Goal: Task Accomplishment & Management: Complete application form

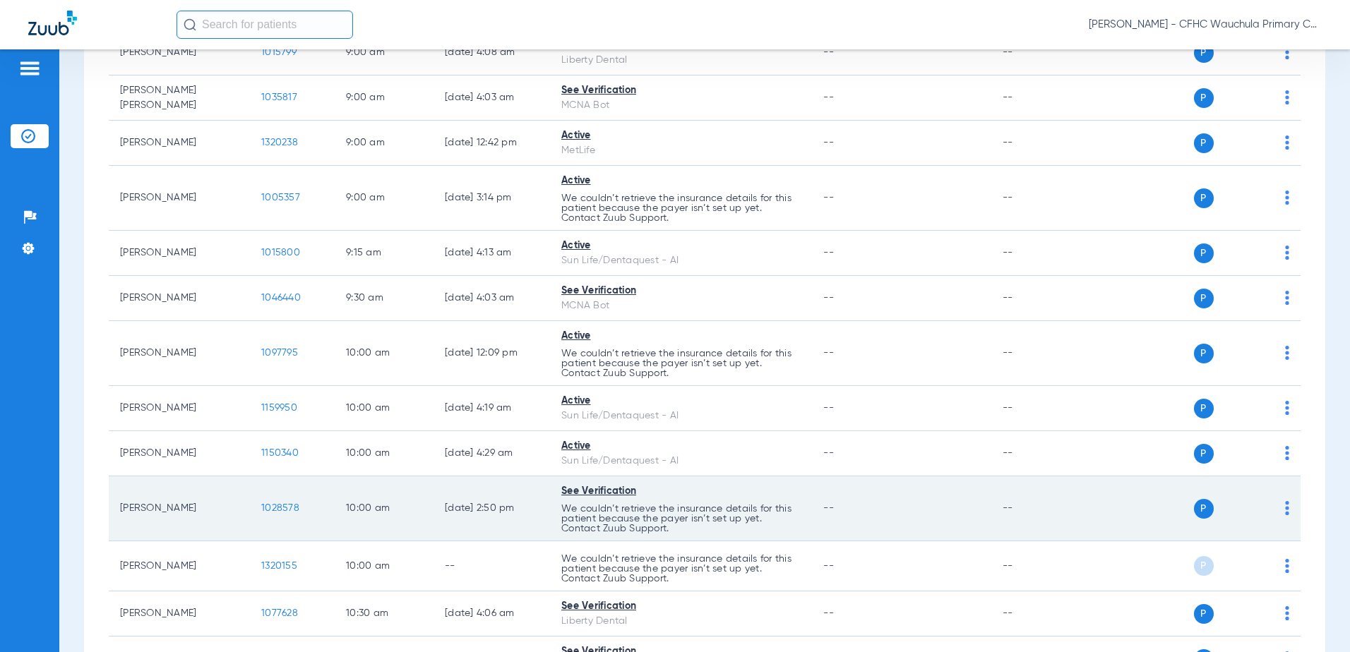
scroll to position [635, 0]
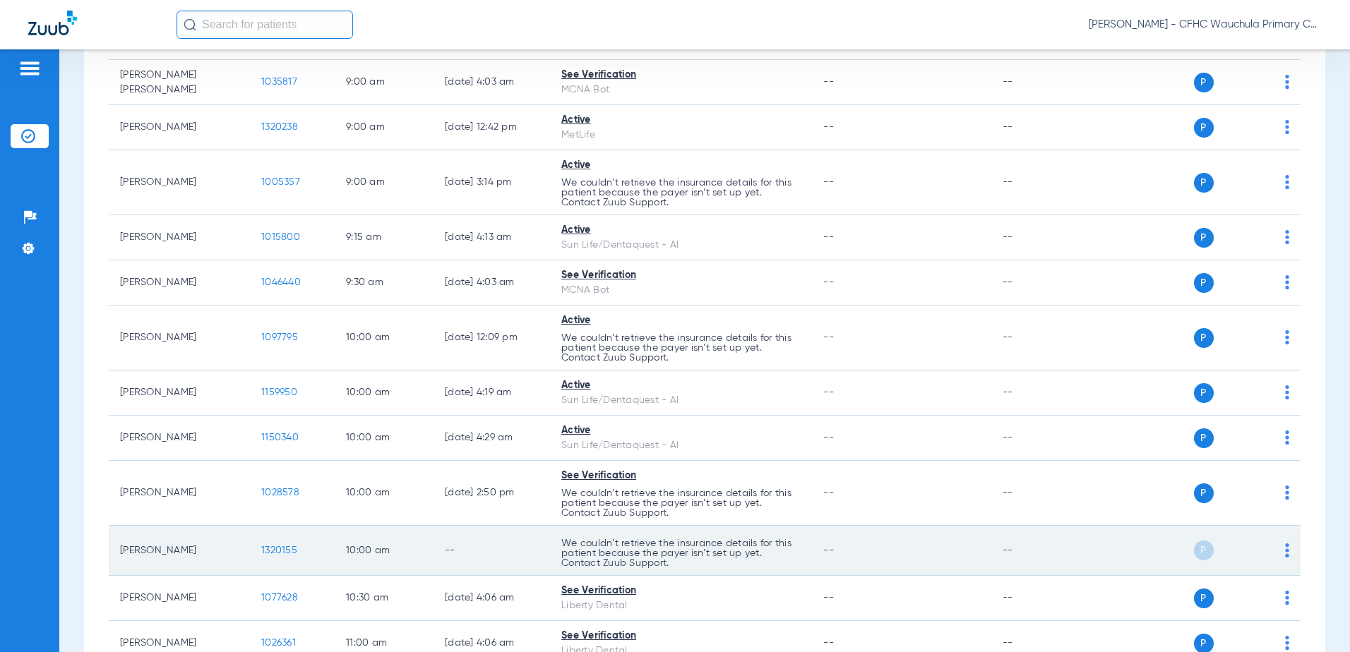
click at [271, 553] on span "1320155" at bounding box center [279, 551] width 36 height 10
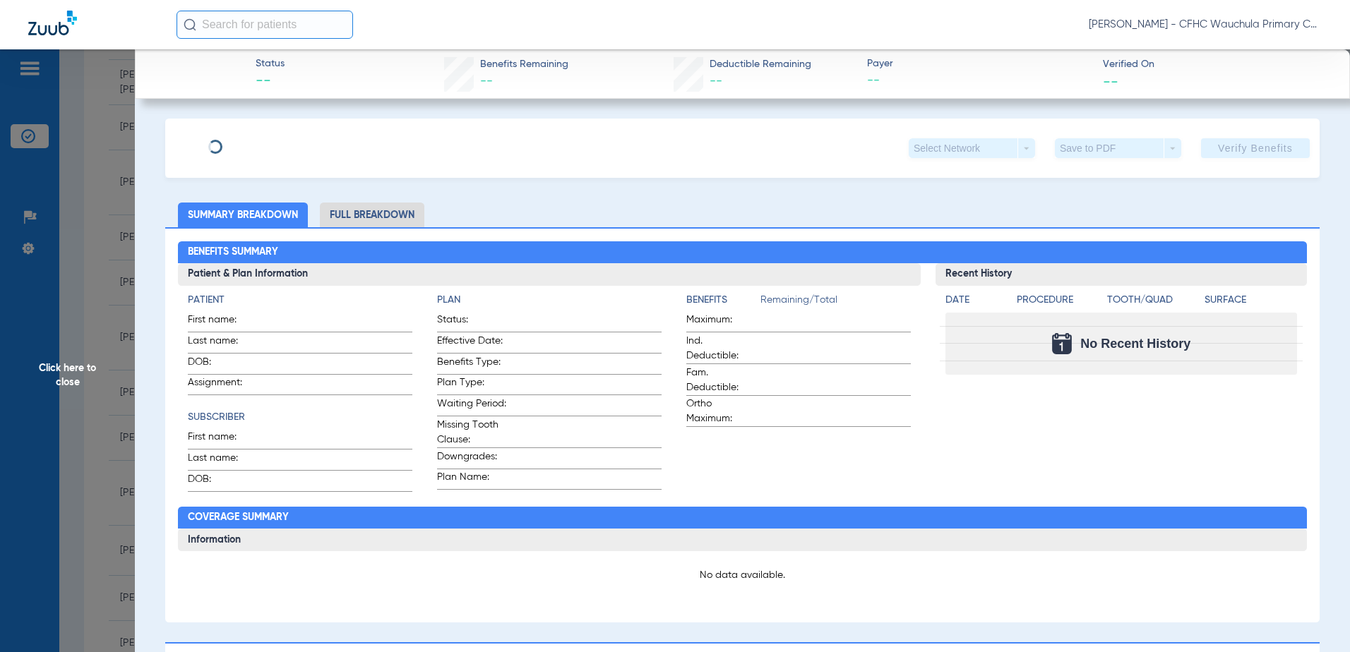
type input "[PERSON_NAME]"
type input "[DATE]"
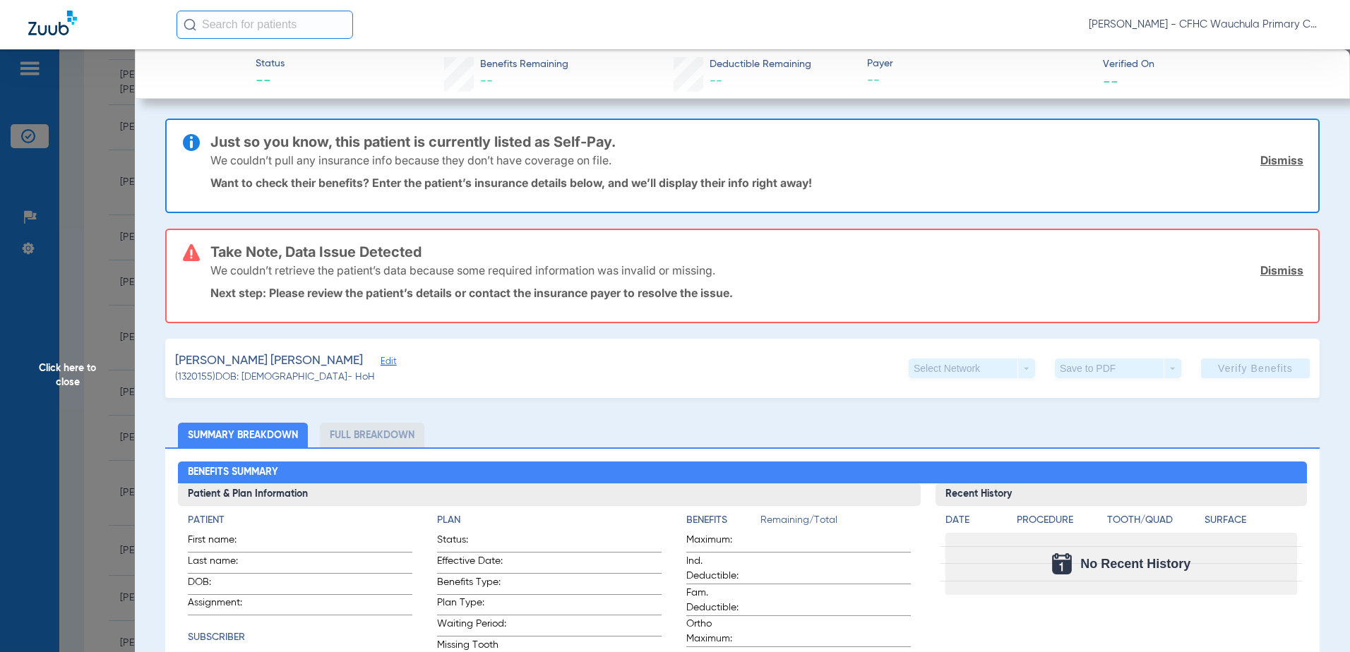
click at [384, 361] on span "Edit" at bounding box center [387, 363] width 13 height 13
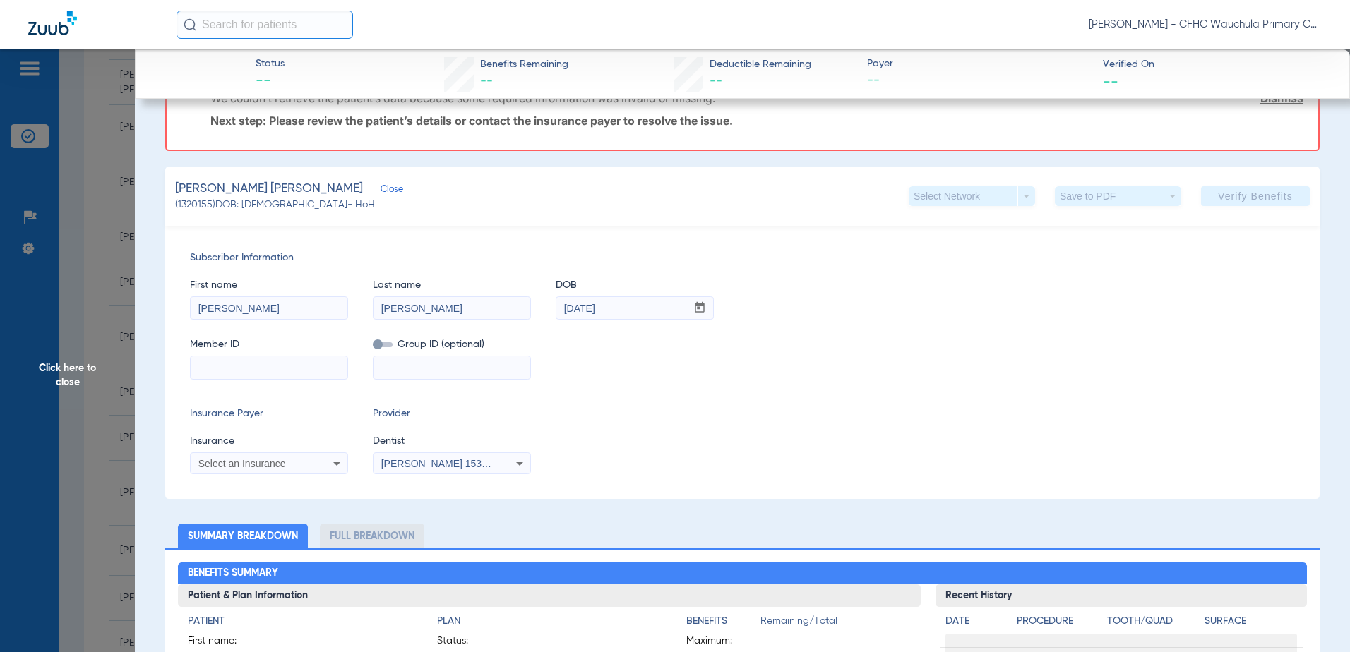
scroll to position [212, 0]
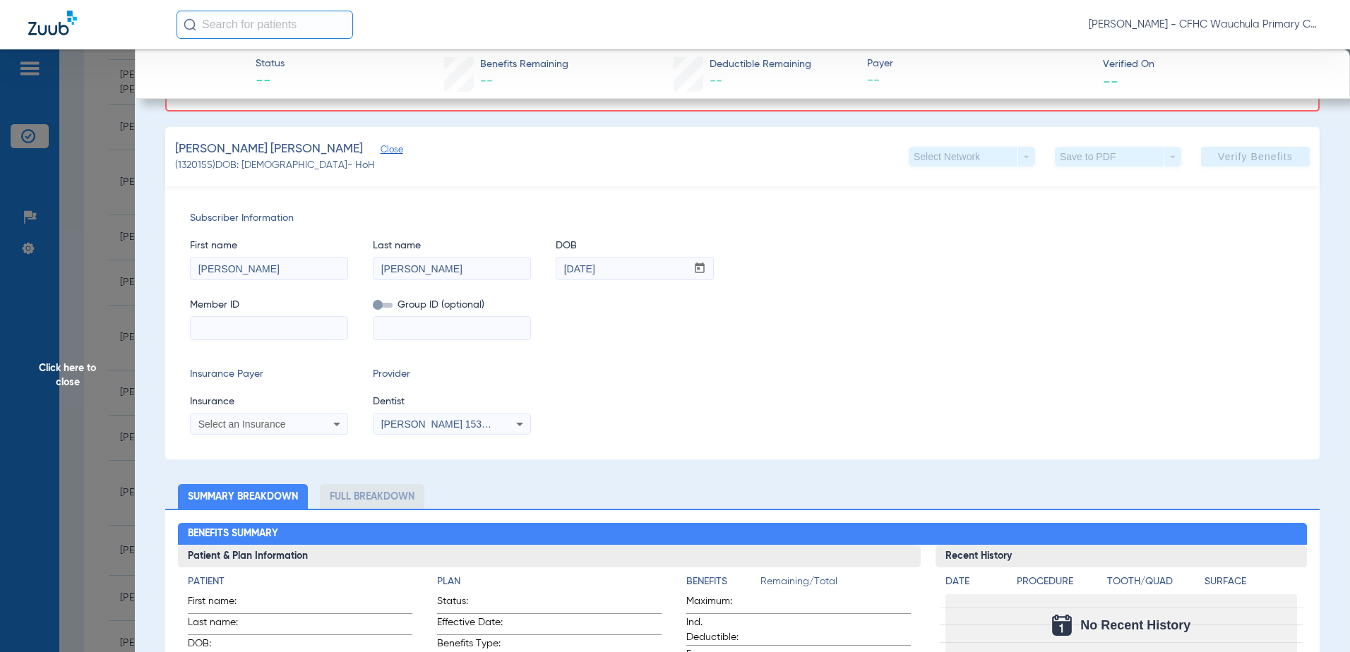
click at [253, 321] on input at bounding box center [269, 328] width 157 height 23
type input "VMYH72016481"
click at [267, 434] on mat-select "Select an Insurance" at bounding box center [269, 424] width 158 height 23
drag, startPoint x: 267, startPoint y: 434, endPoint x: 275, endPoint y: 424, distance: 12.6
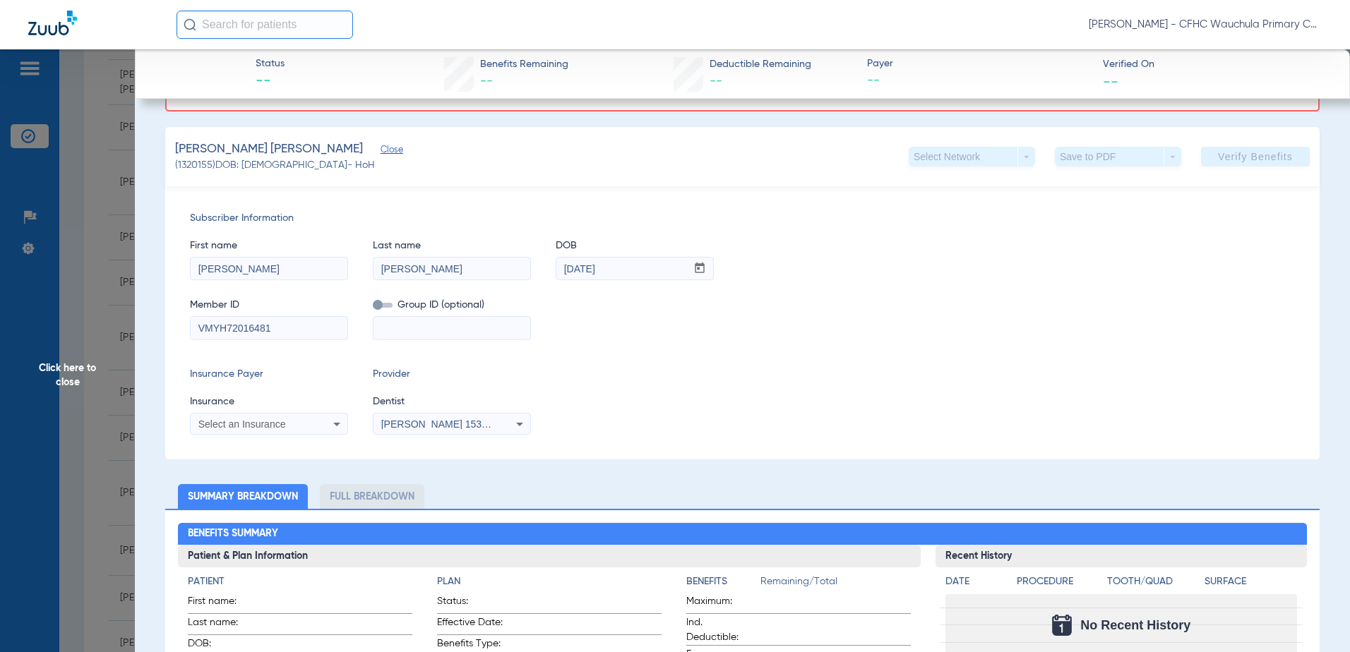
click at [275, 424] on span "Select an Insurance" at bounding box center [242, 424] width 88 height 11
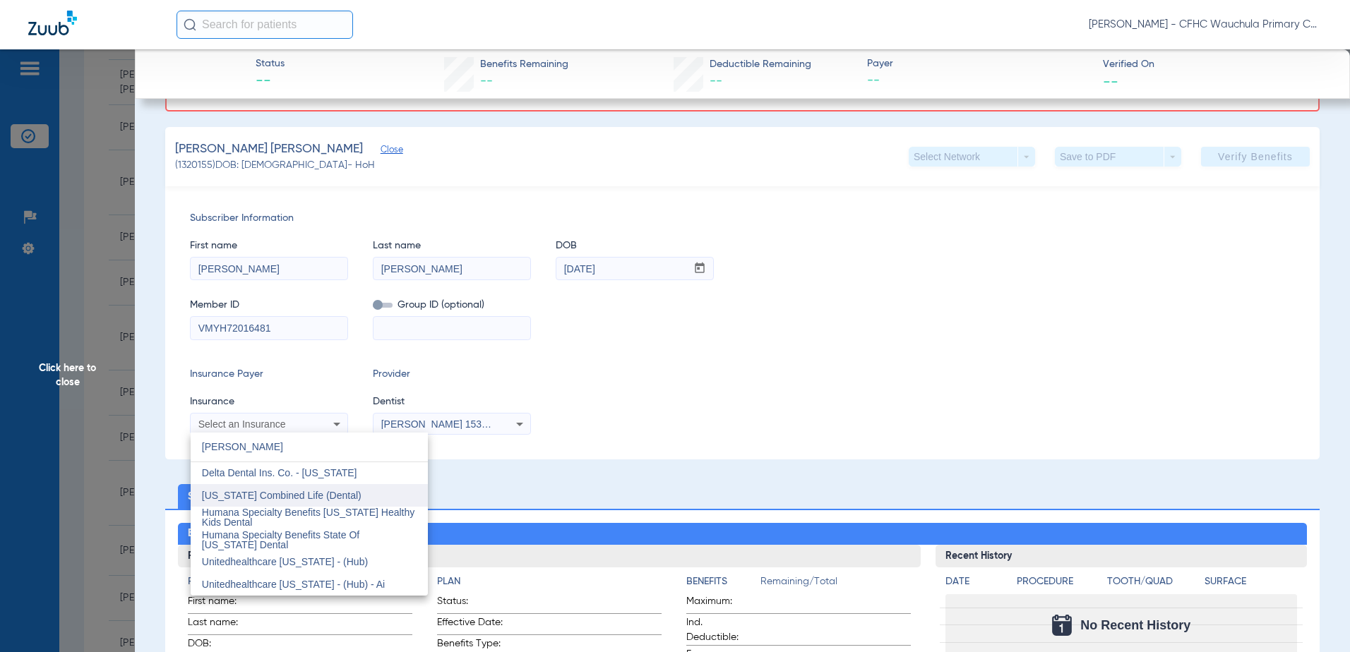
type input "[PERSON_NAME]"
click at [266, 492] on span "[US_STATE] Combined Life (Dental)" at bounding box center [282, 495] width 160 height 11
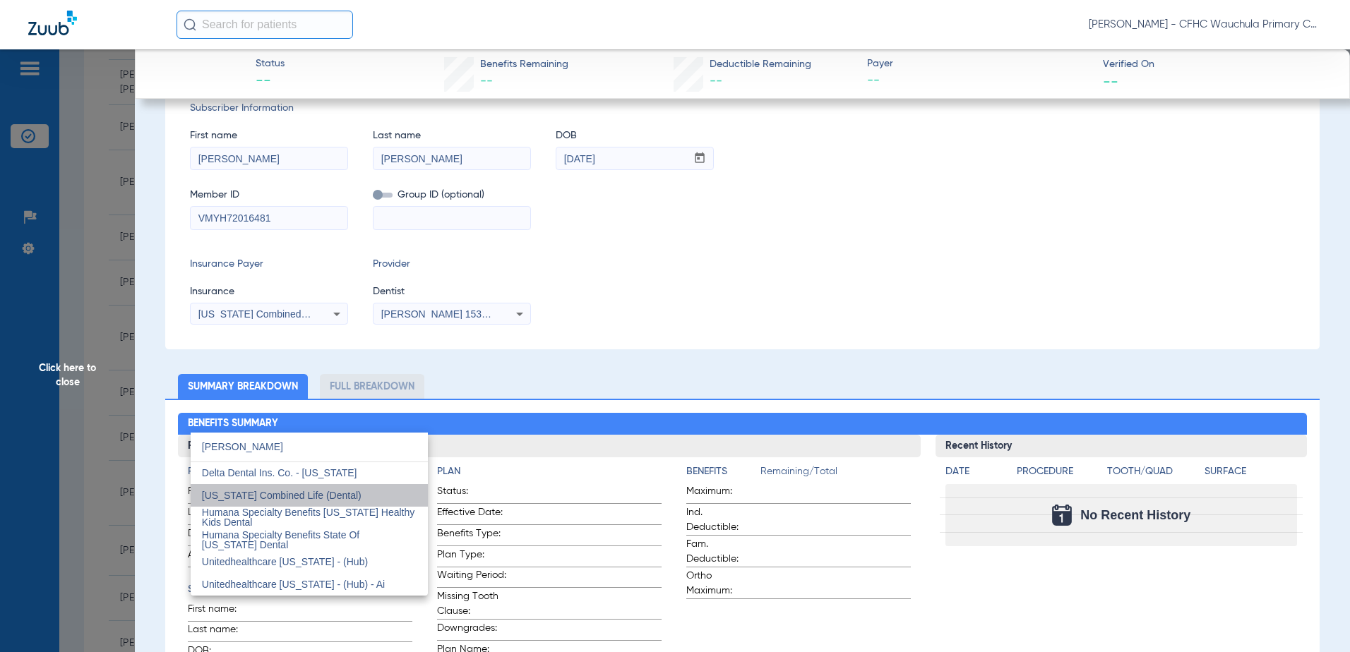
scroll to position [102, 0]
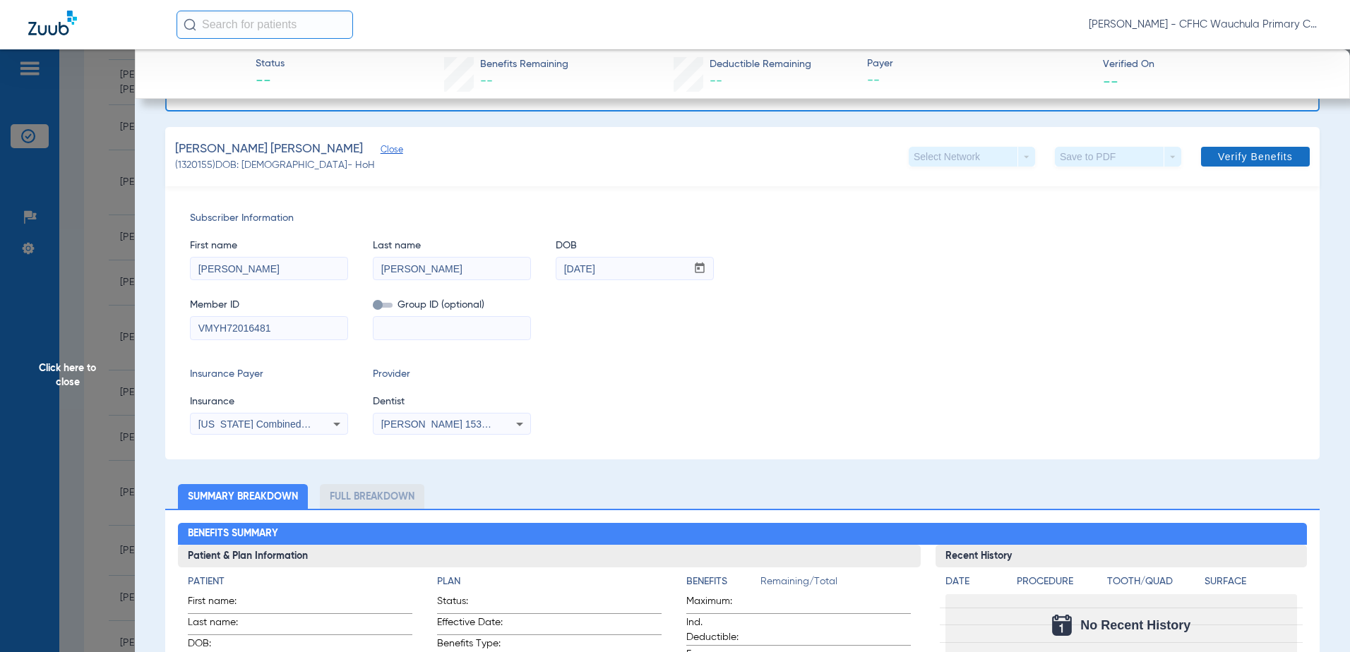
click at [1232, 162] on span "Verify Benefits" at bounding box center [1255, 156] width 75 height 11
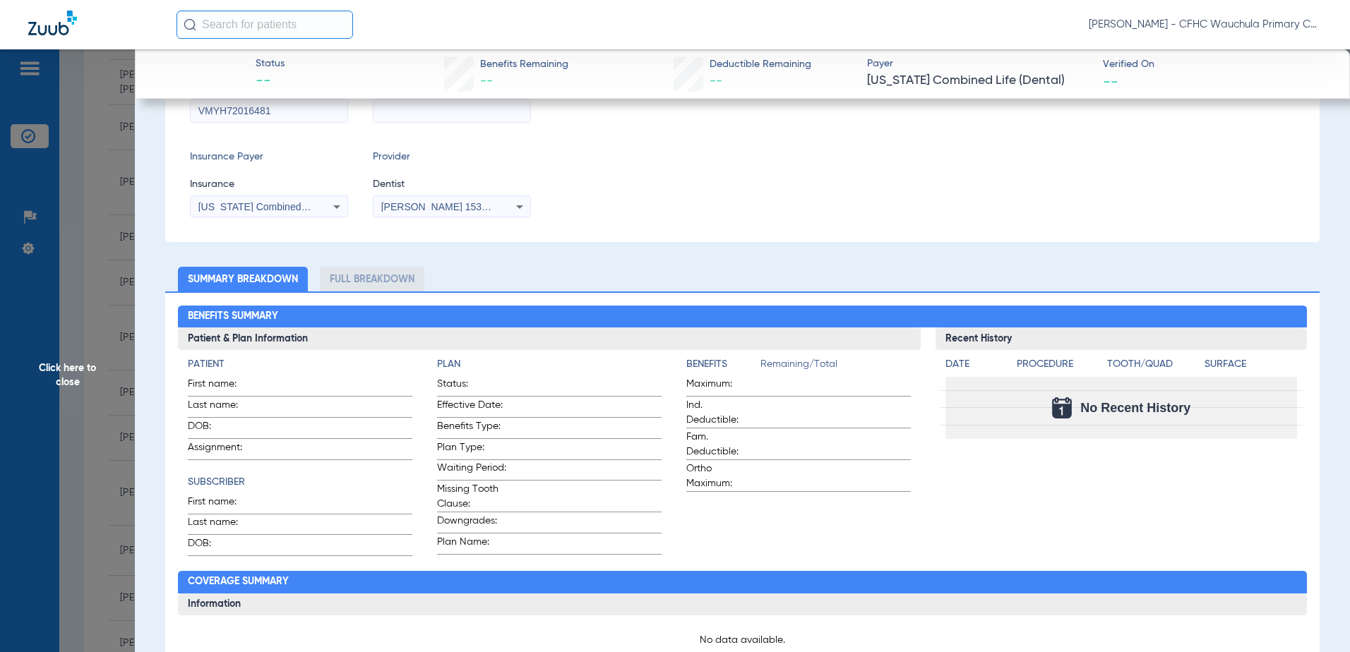
scroll to position [282, 0]
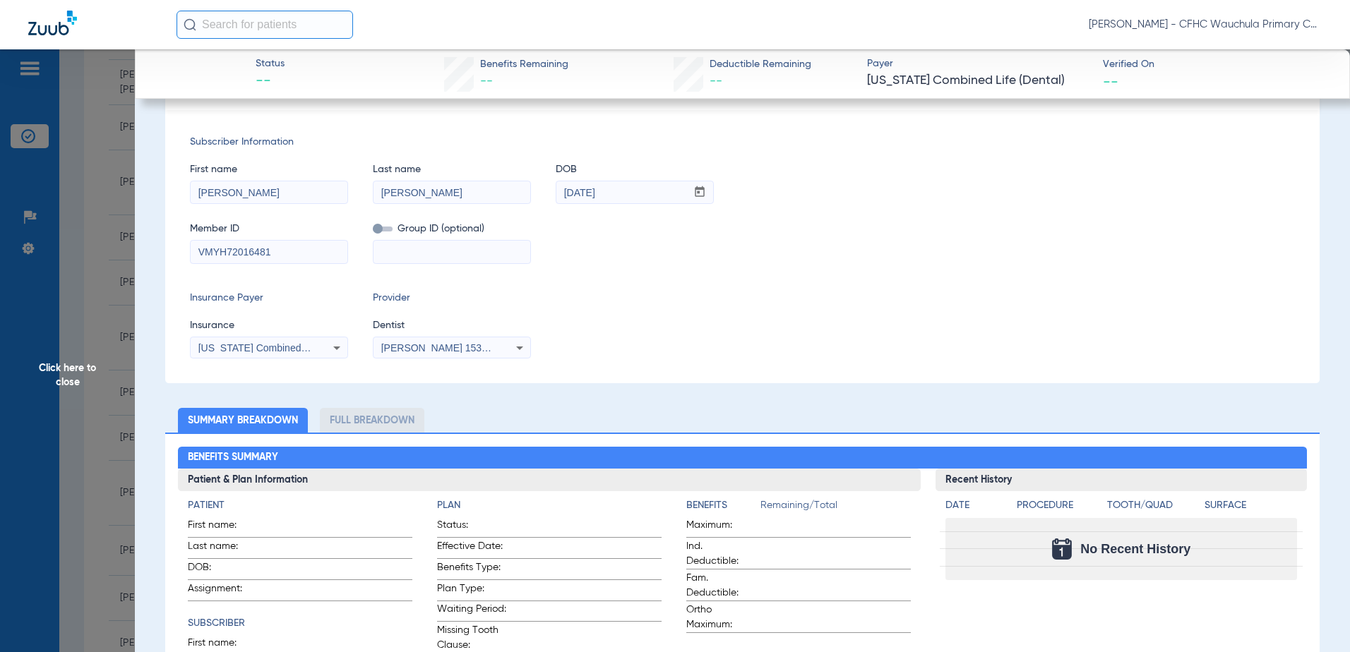
click at [282, 355] on div "[US_STATE] Combined Life (Dental)" at bounding box center [269, 348] width 157 height 17
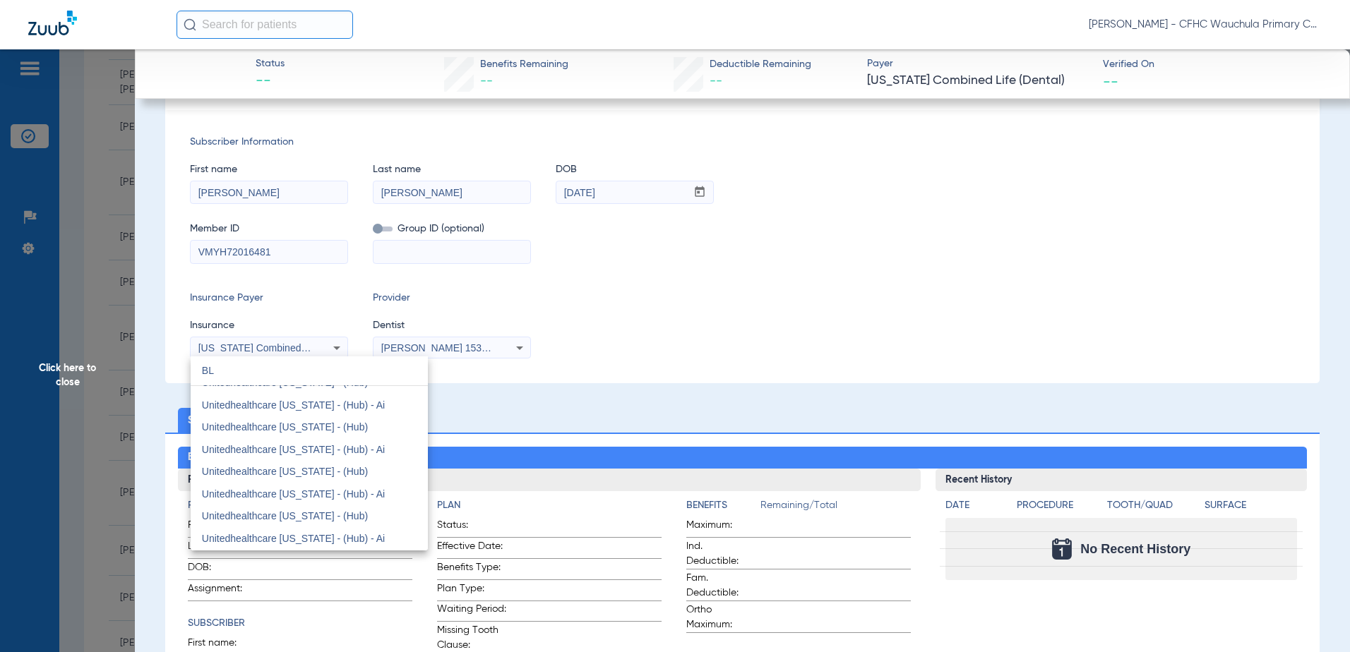
scroll to position [30, 0]
type input "BLUE"
click at [366, 436] on span "Blue Cross Blue Shield (Fep Blue Dental)" at bounding box center [292, 434] width 181 height 11
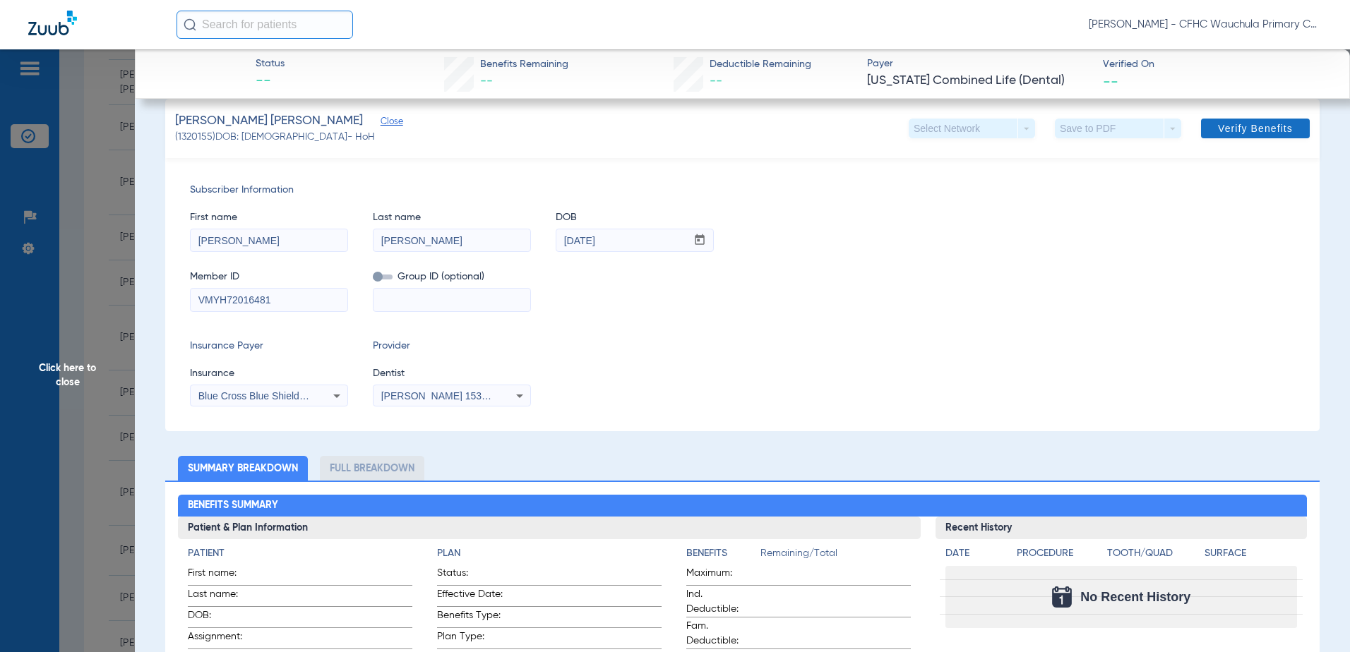
scroll to position [212, 0]
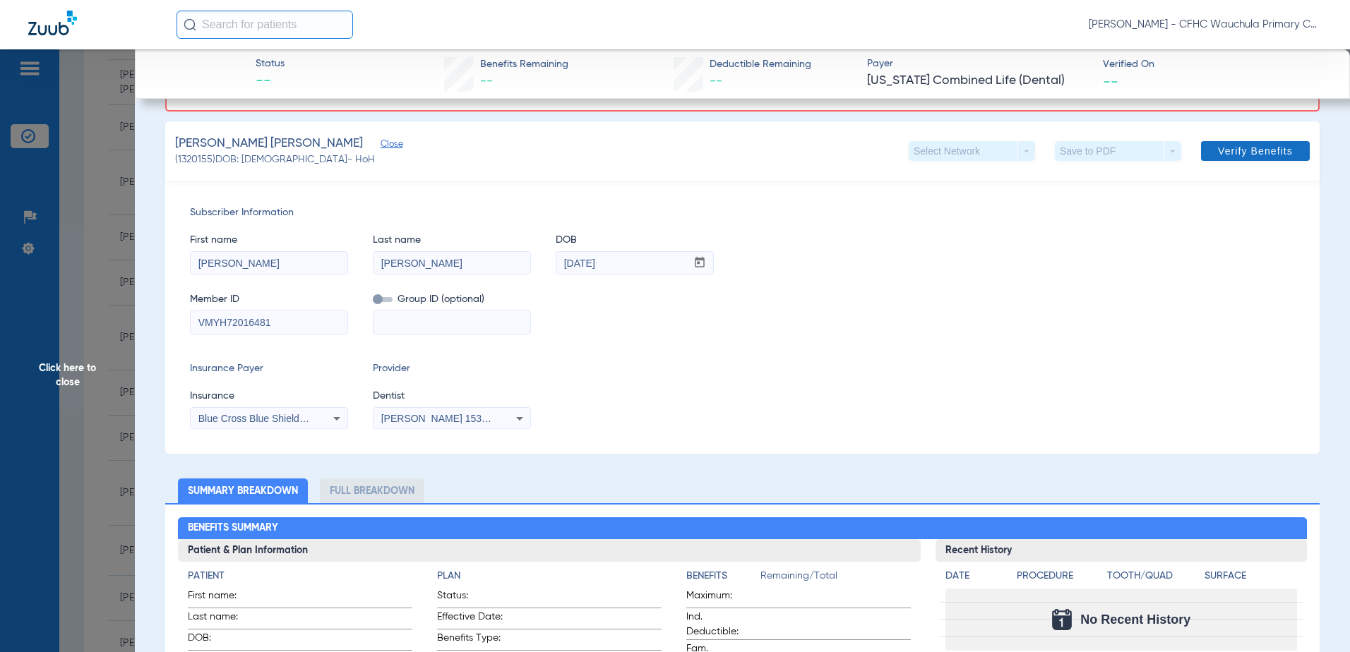
click at [1226, 152] on span "Verify Benefits" at bounding box center [1255, 150] width 75 height 11
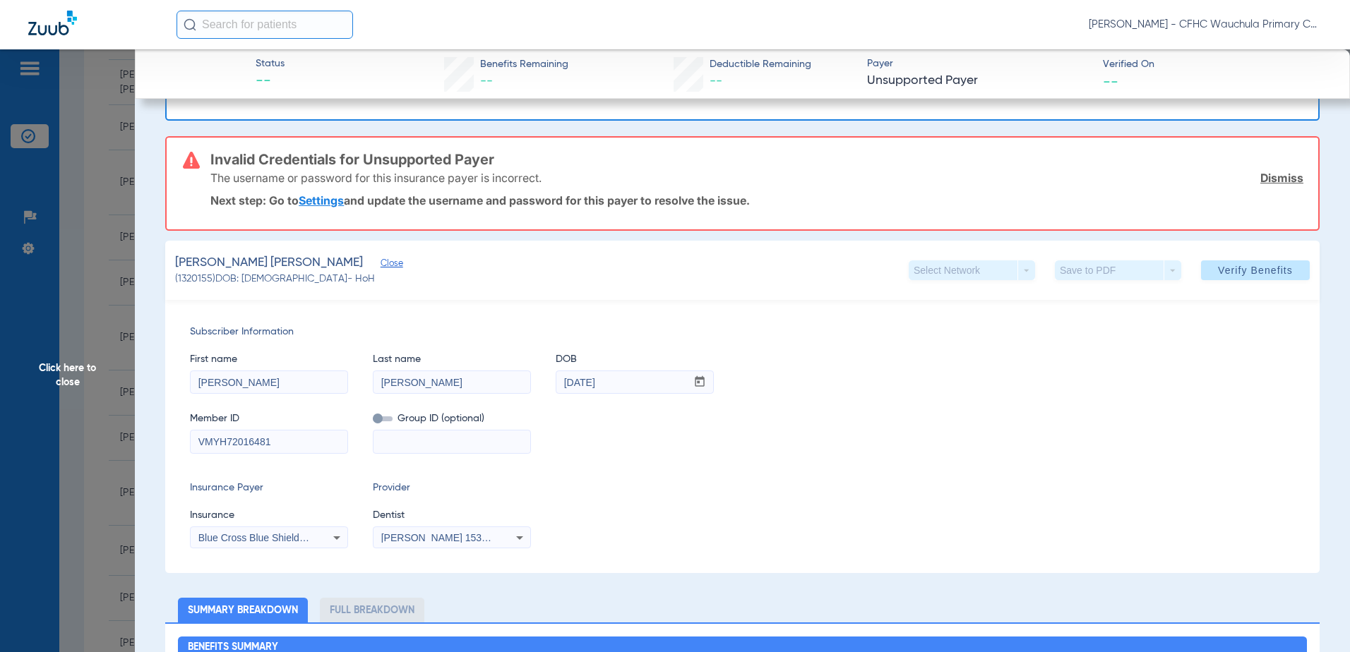
scroll to position [141, 0]
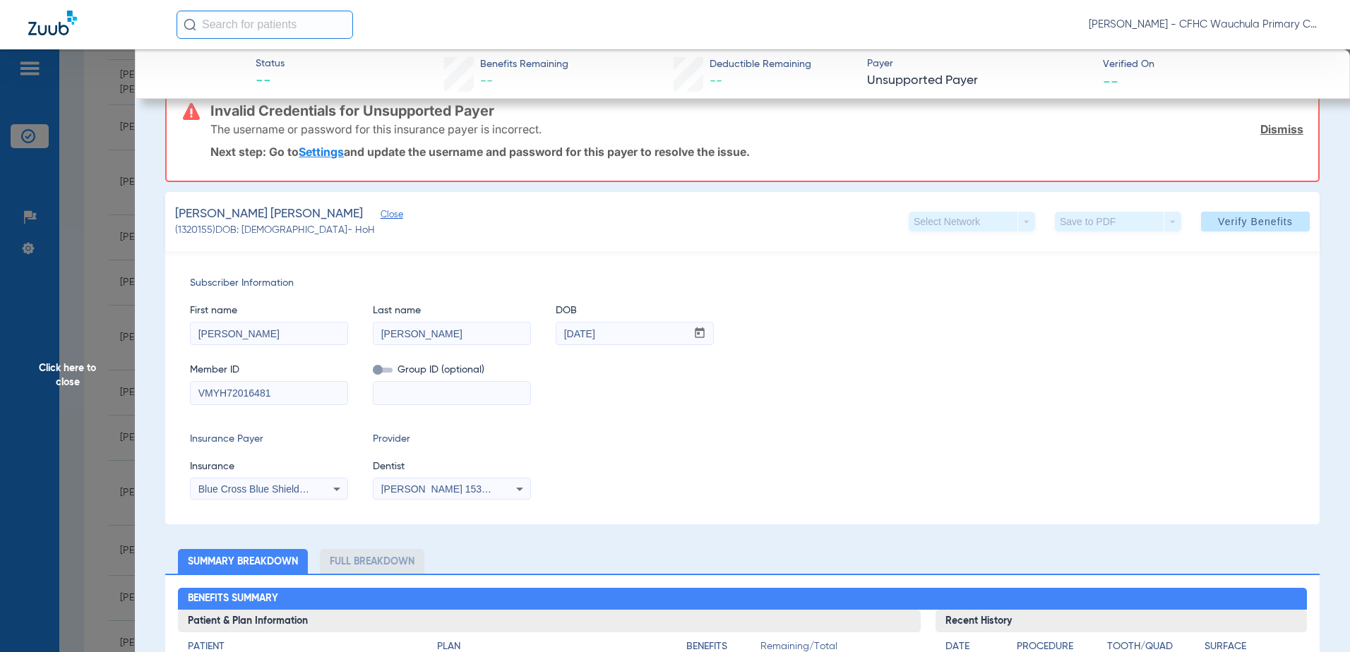
click at [306, 491] on span "Blue Cross Blue Shield (Fep Blue Dental)" at bounding box center [288, 489] width 181 height 11
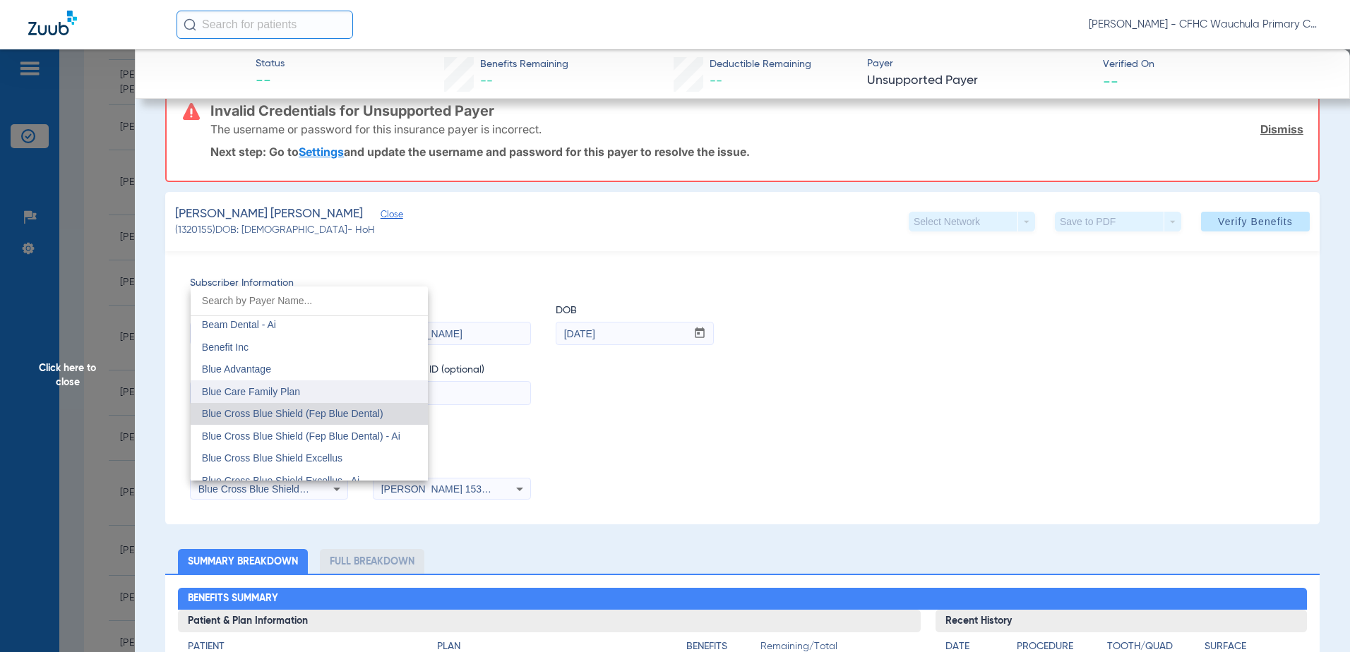
scroll to position [863, 0]
click at [287, 421] on span "Blue Cross Blue Shield (Fep Blue Dental) - Ai" at bounding box center [301, 420] width 198 height 11
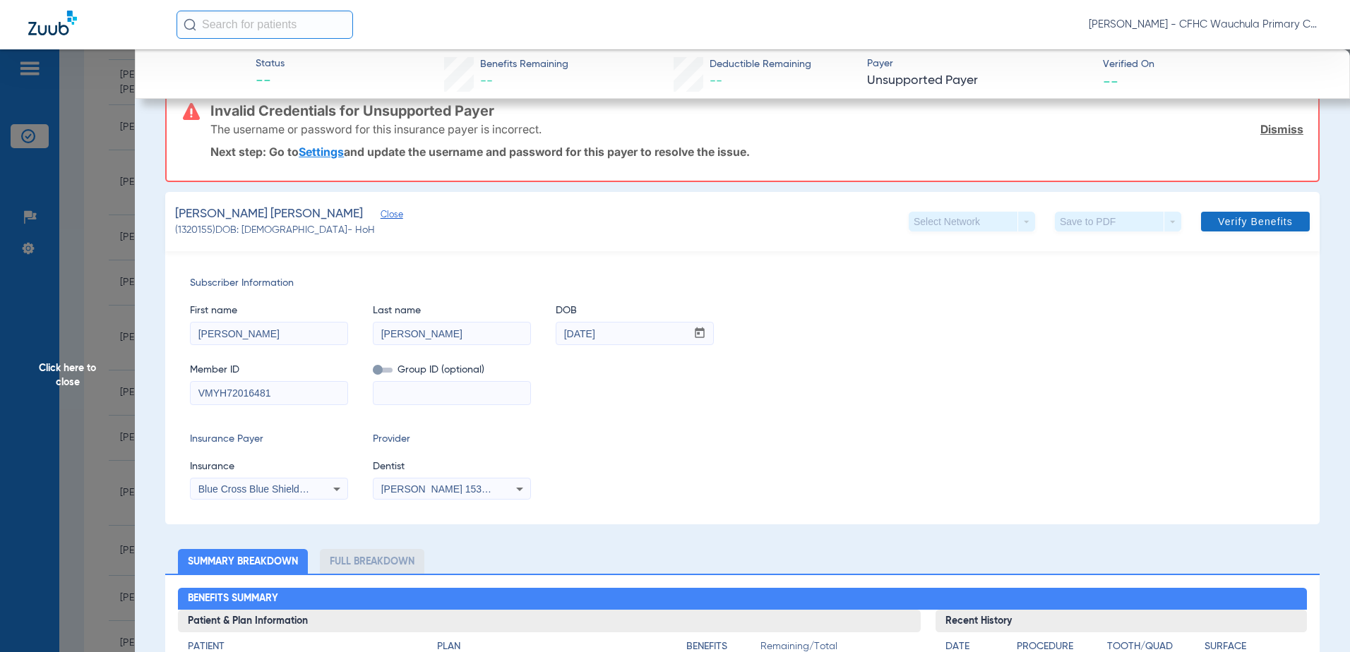
click at [1230, 220] on span "Verify Benefits" at bounding box center [1255, 221] width 75 height 11
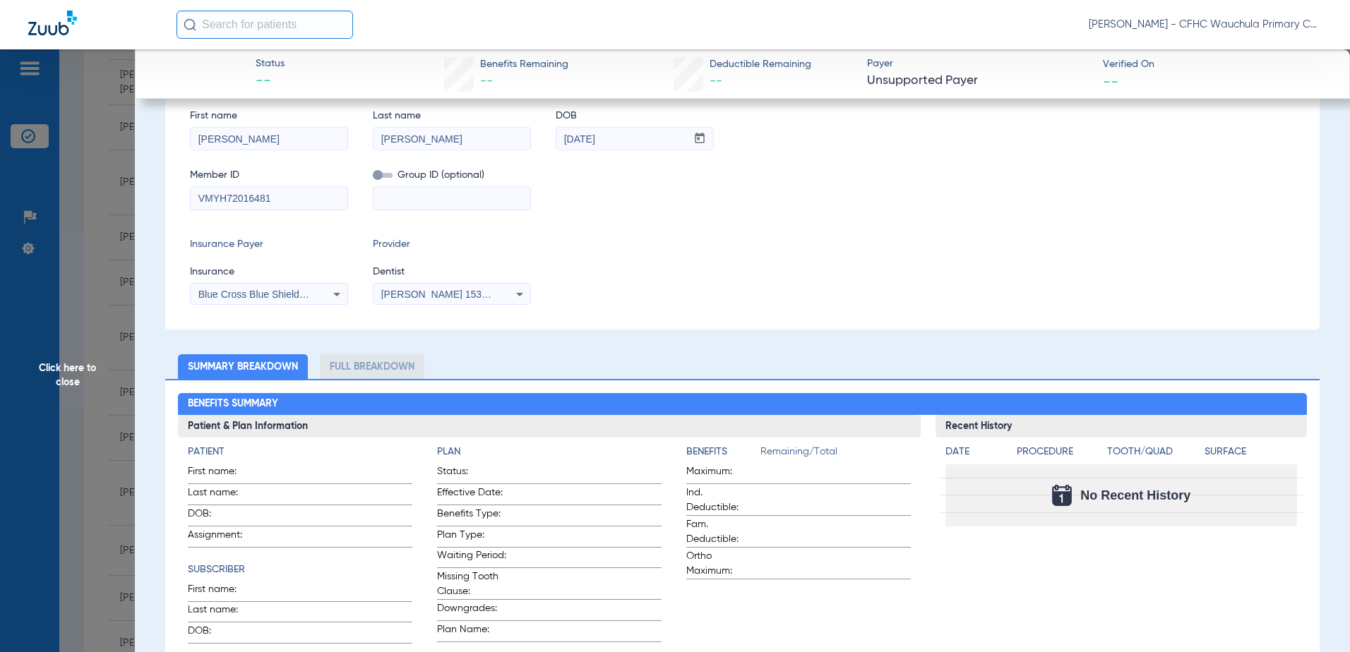
scroll to position [282, 0]
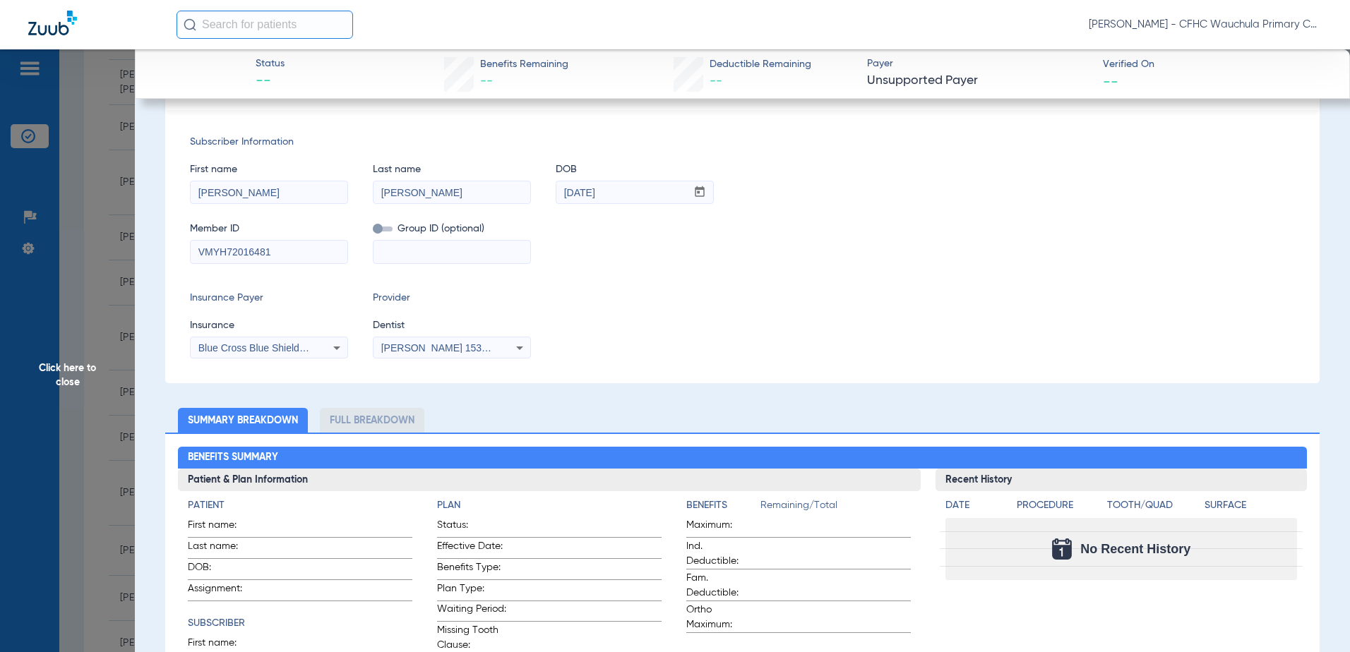
click at [313, 355] on div "Blue Cross Blue Shield (Fep Blue Dental) - Ai" at bounding box center [269, 348] width 157 height 17
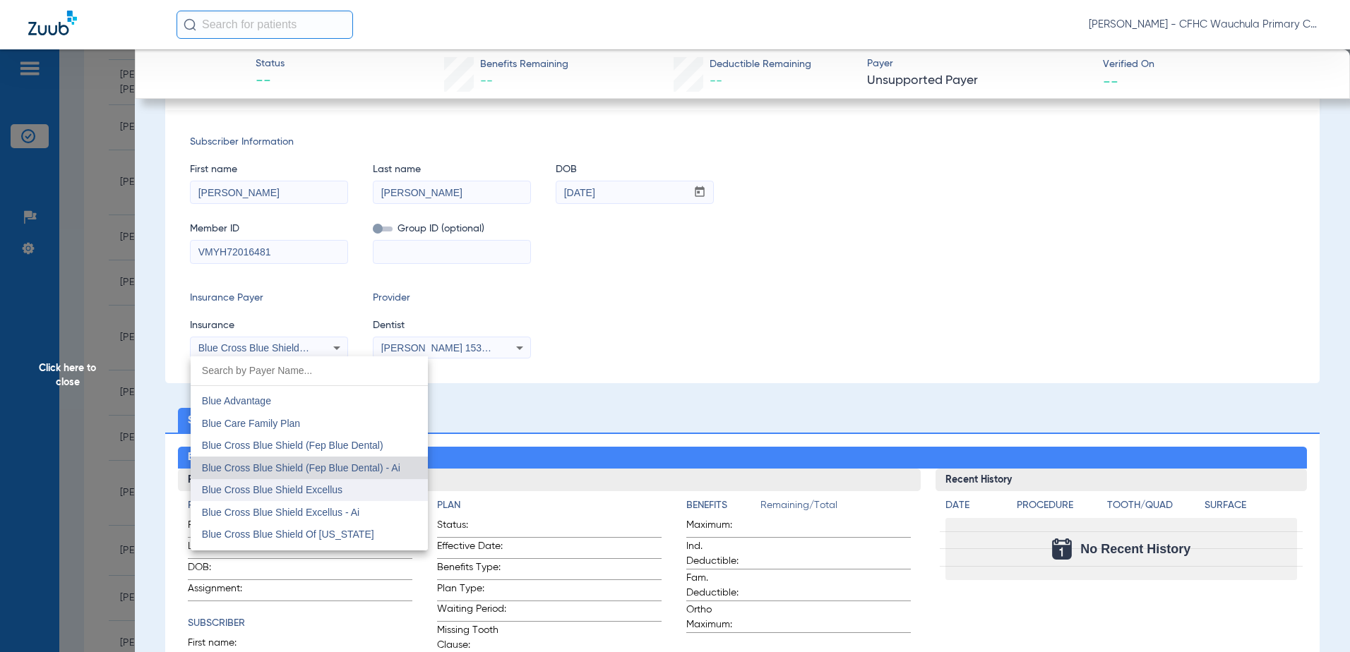
scroll to position [956, 0]
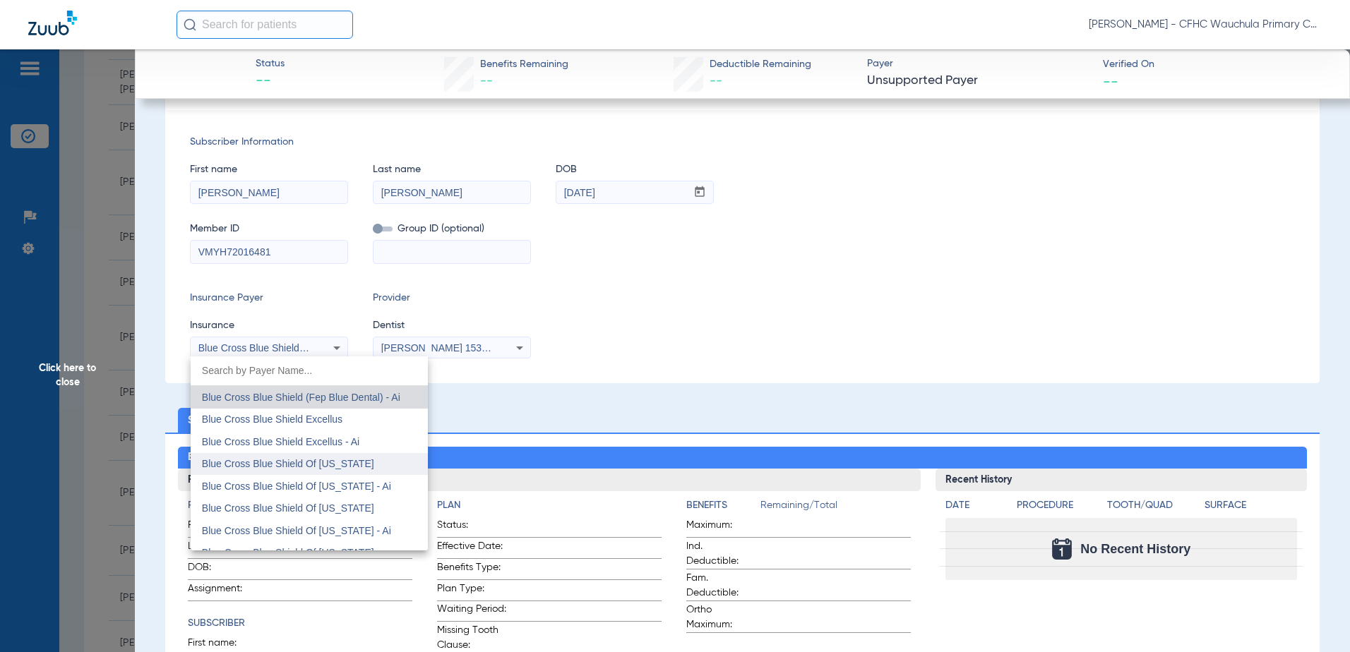
click at [359, 469] on mat-option "Blue Cross Blue Shield Of [US_STATE]" at bounding box center [309, 464] width 237 height 23
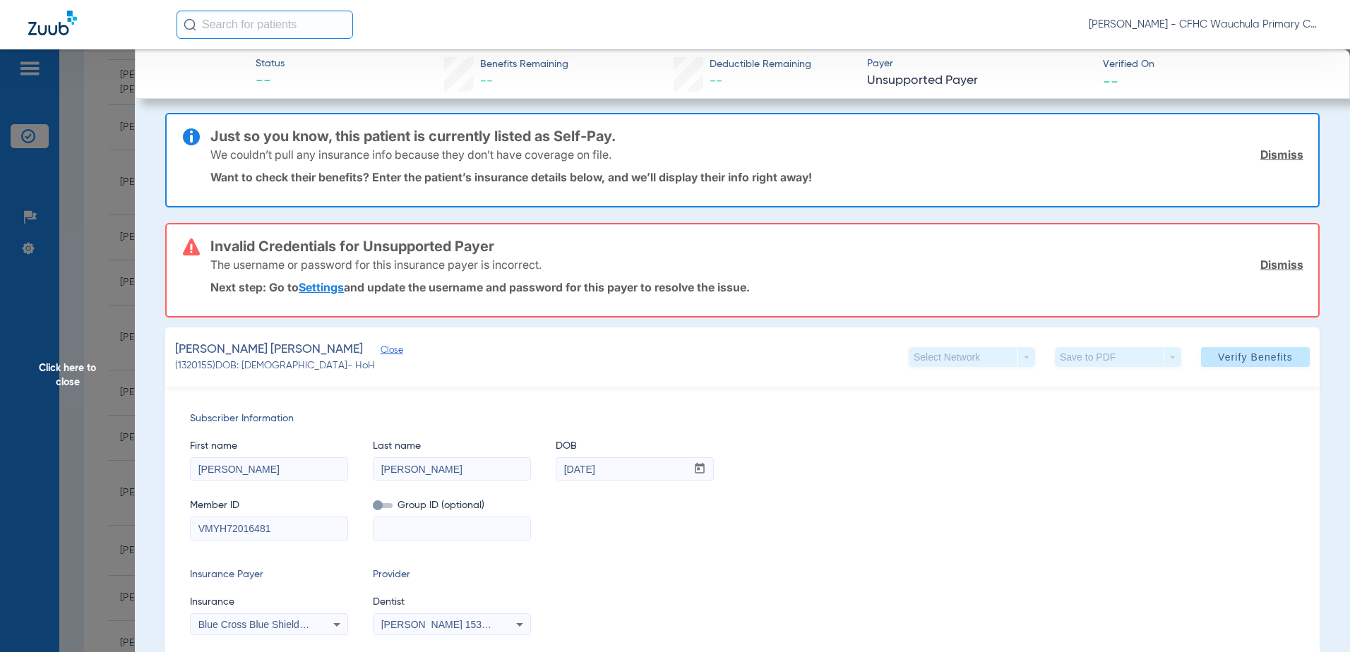
scroll to position [0, 0]
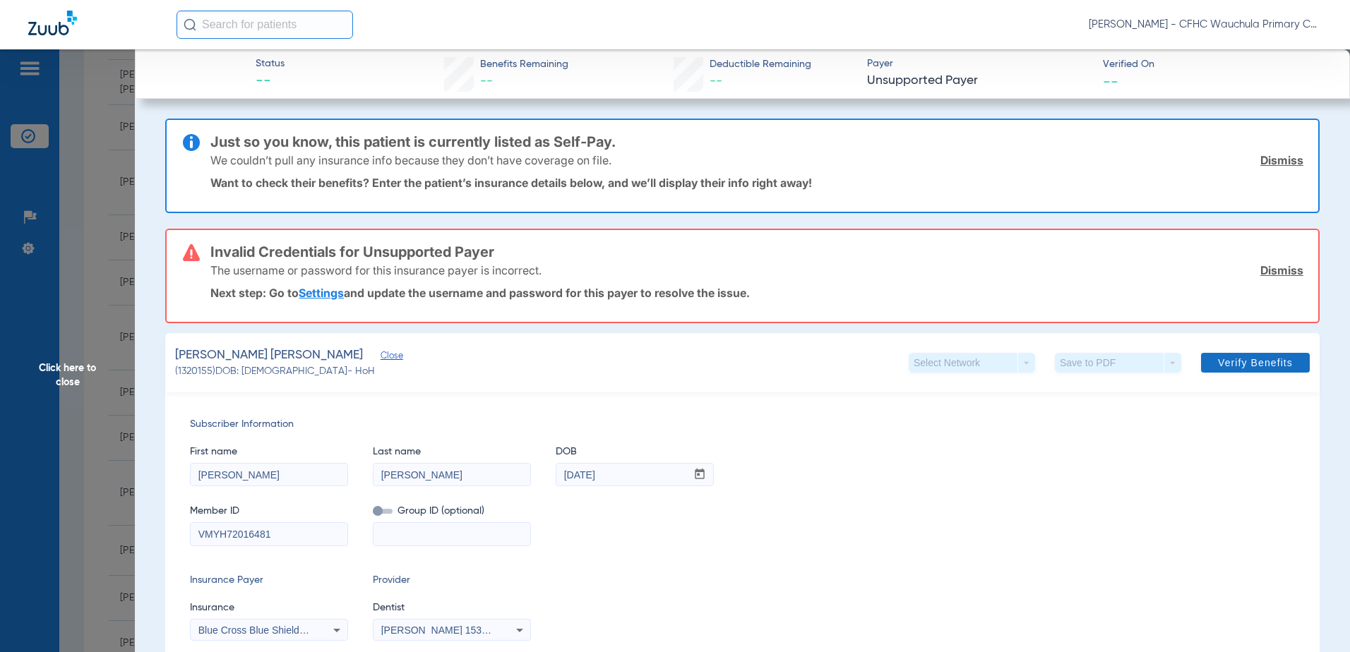
click at [1232, 357] on button "Verify Benefits" at bounding box center [1255, 363] width 109 height 20
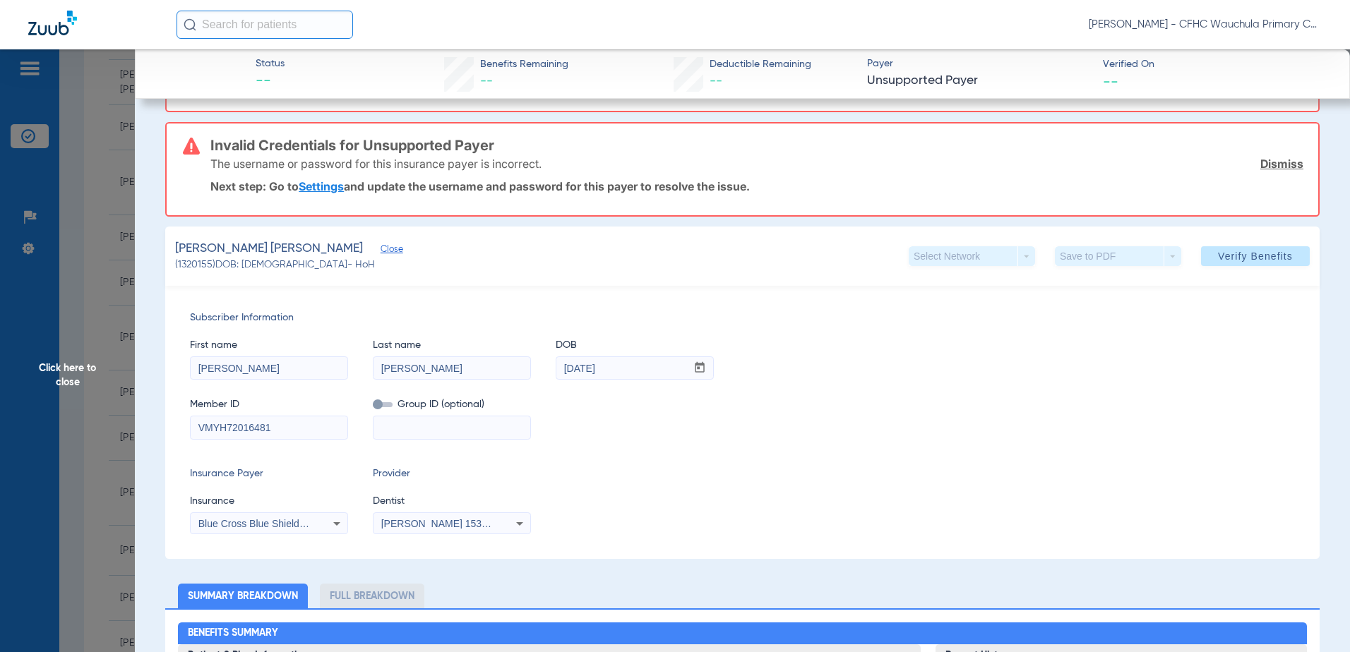
scroll to position [212, 0]
click at [290, 520] on span "Blue Cross Blue Shield Of [US_STATE]" at bounding box center [284, 522] width 172 height 11
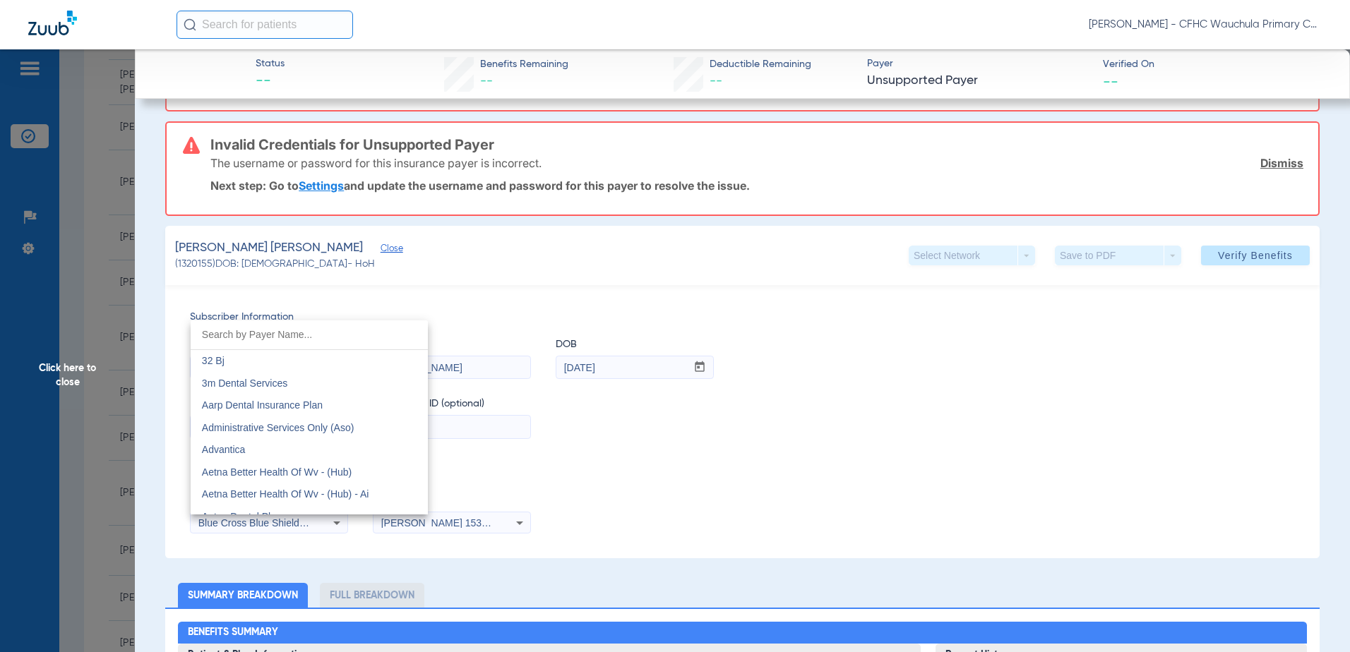
scroll to position [881, 0]
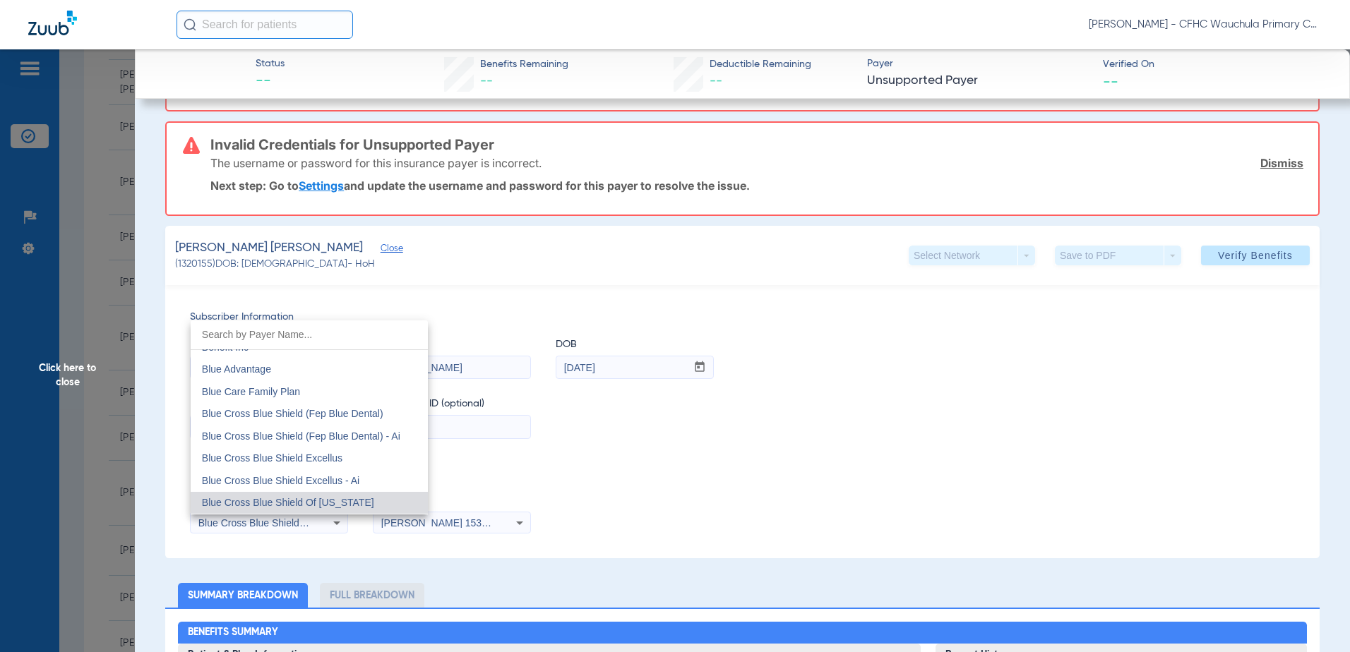
click at [738, 472] on div at bounding box center [675, 326] width 1350 height 652
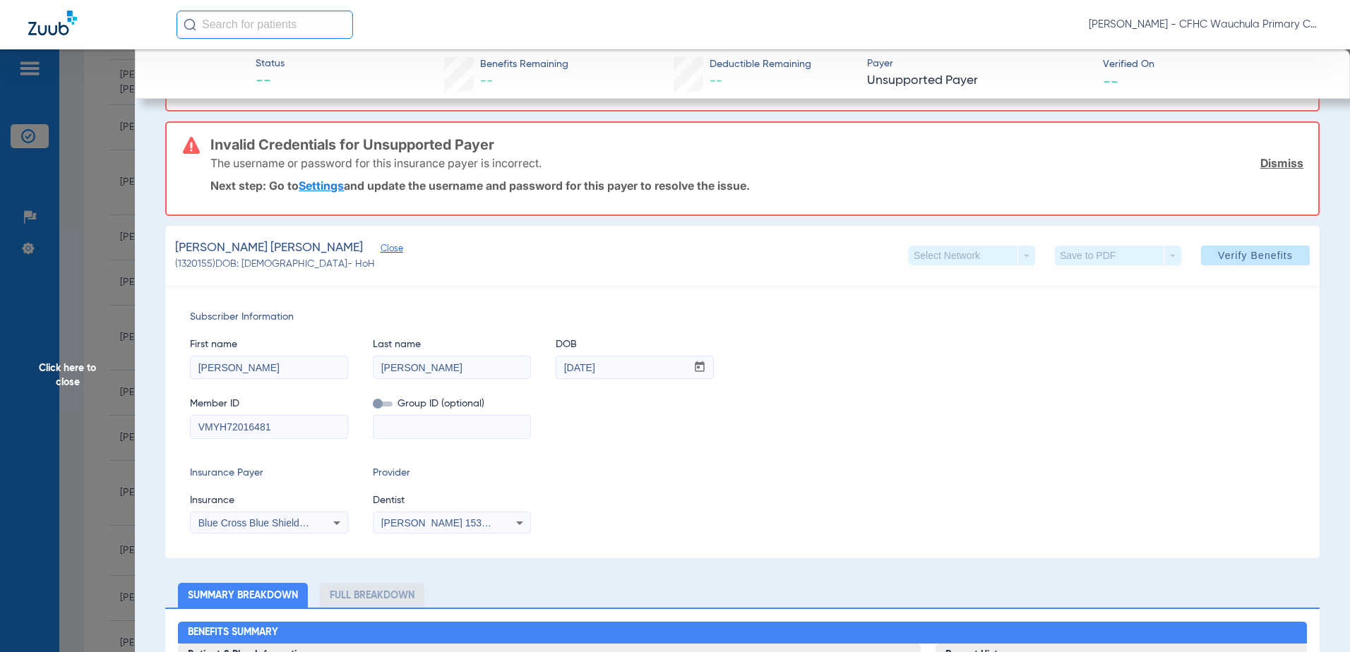
scroll to position [282, 0]
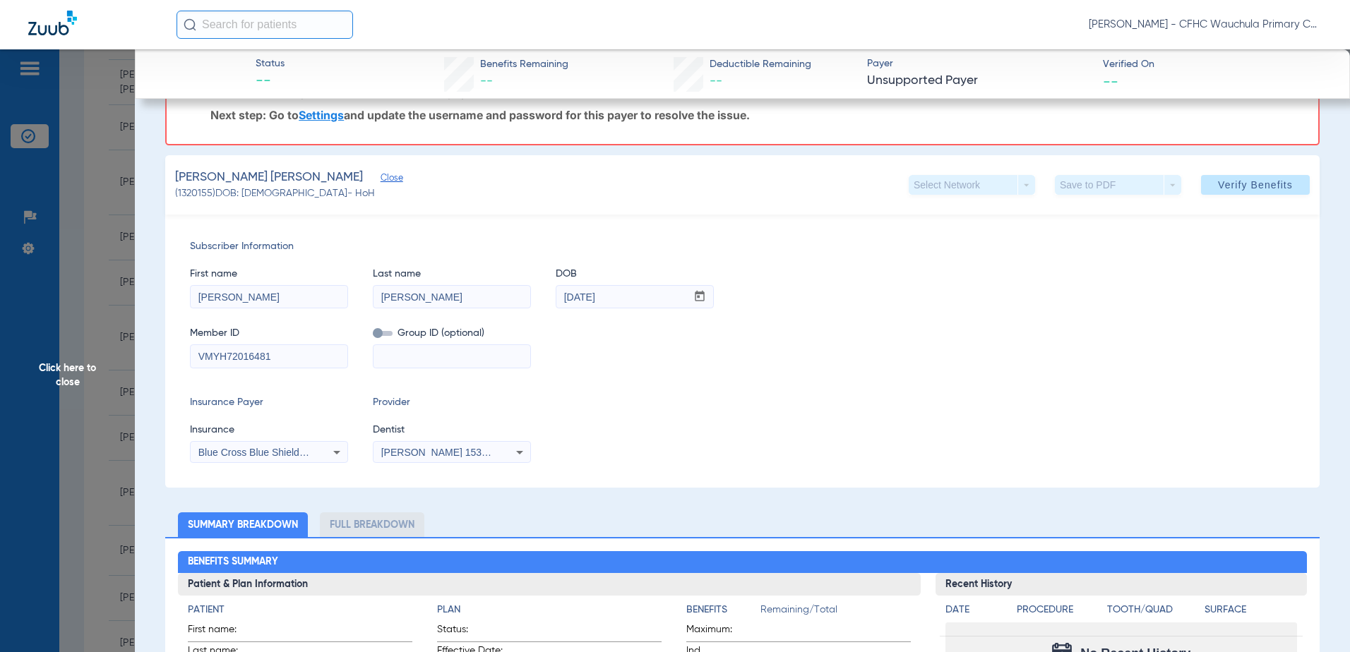
click at [290, 451] on span "Blue Cross Blue Shield Of [US_STATE]" at bounding box center [284, 452] width 172 height 11
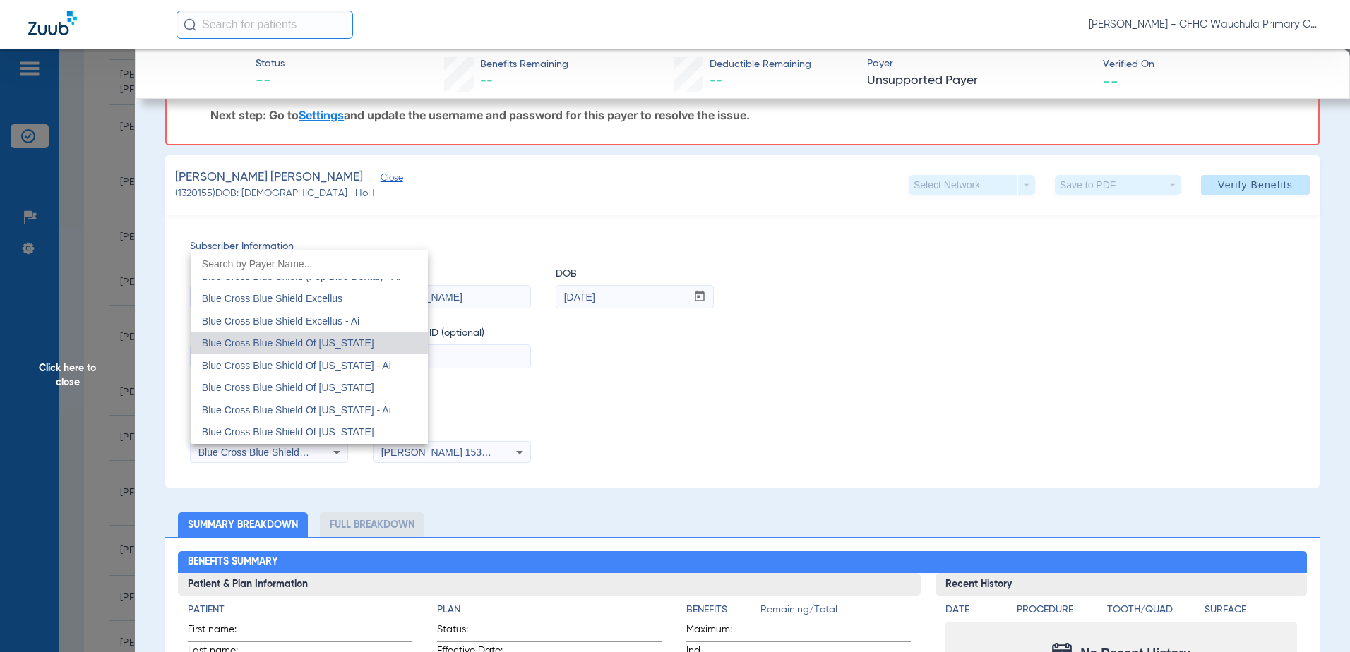
scroll to position [1022, 0]
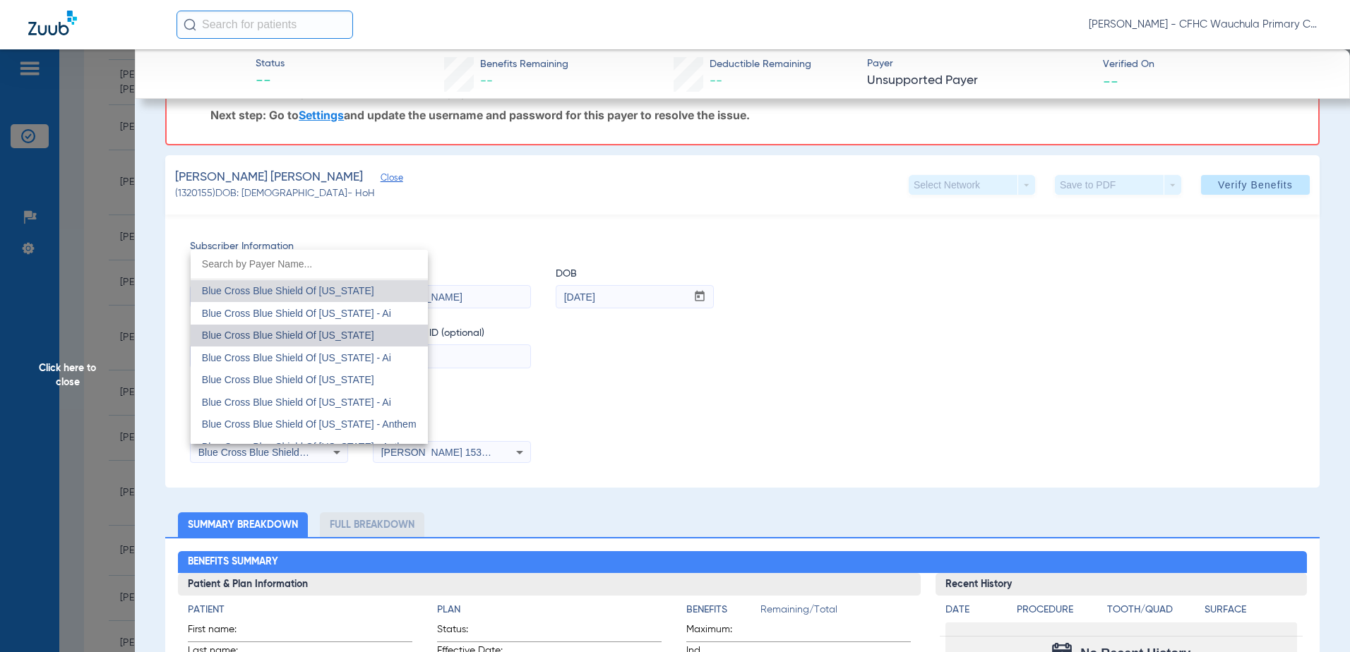
click at [384, 327] on mat-option "Blue Cross Blue Shield Of [US_STATE]" at bounding box center [309, 336] width 237 height 23
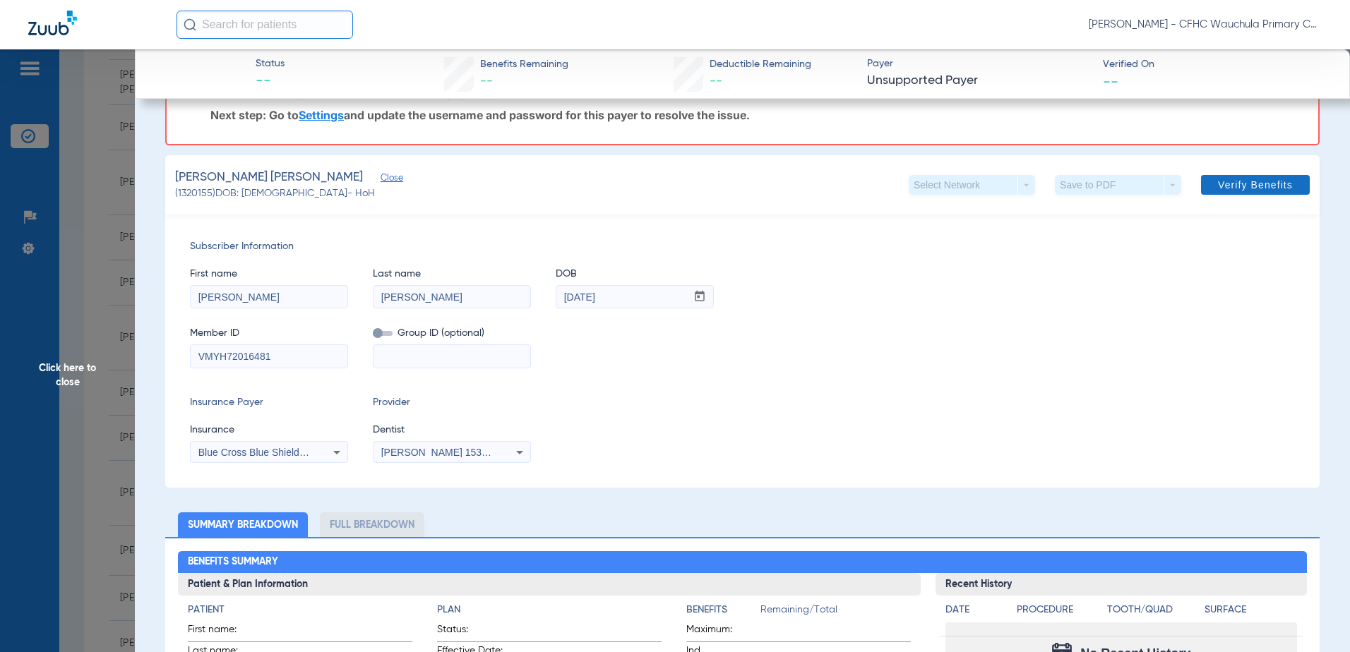
click at [1254, 191] on span at bounding box center [1255, 185] width 109 height 34
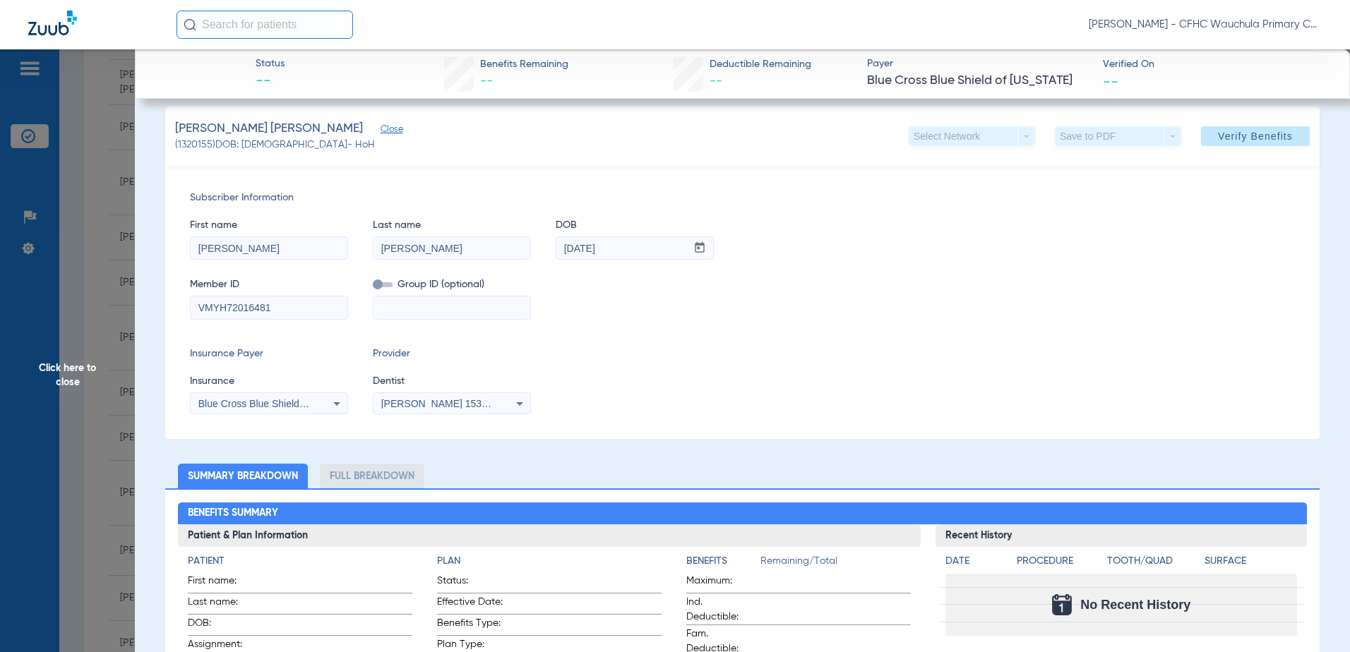
scroll to position [282, 0]
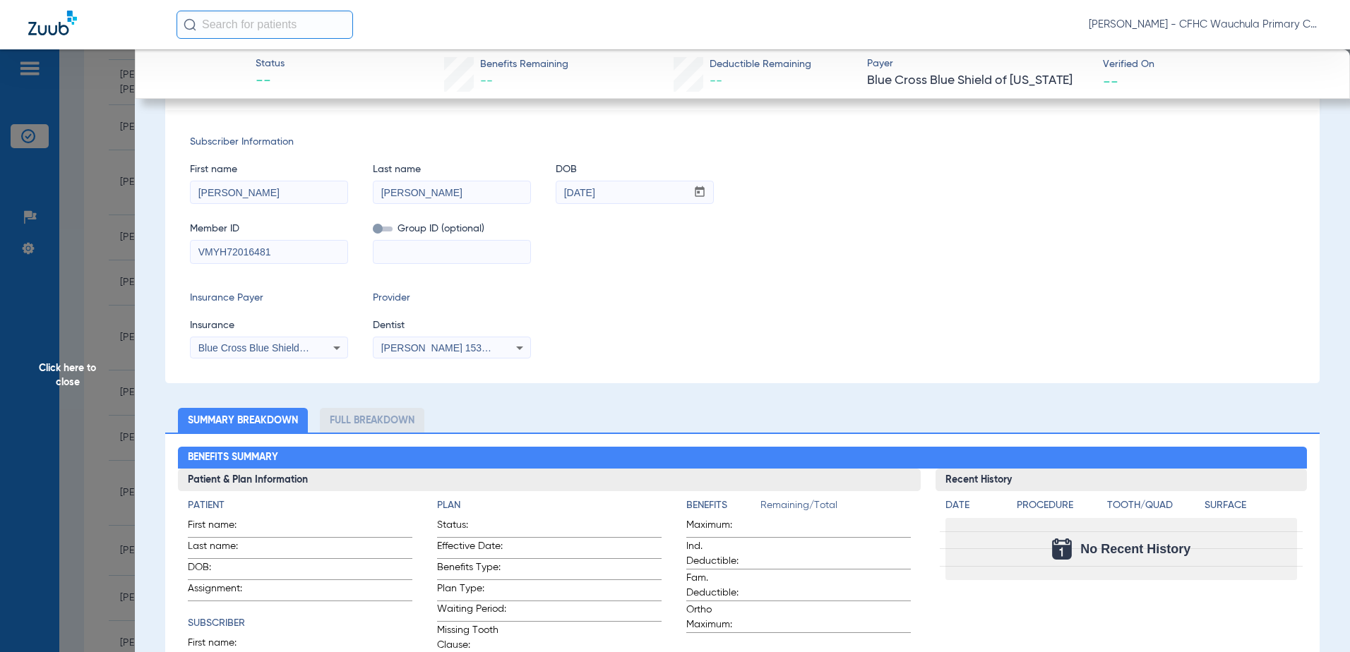
click at [294, 340] on div "Blue Cross Blue Shield Of [US_STATE]" at bounding box center [269, 348] width 157 height 17
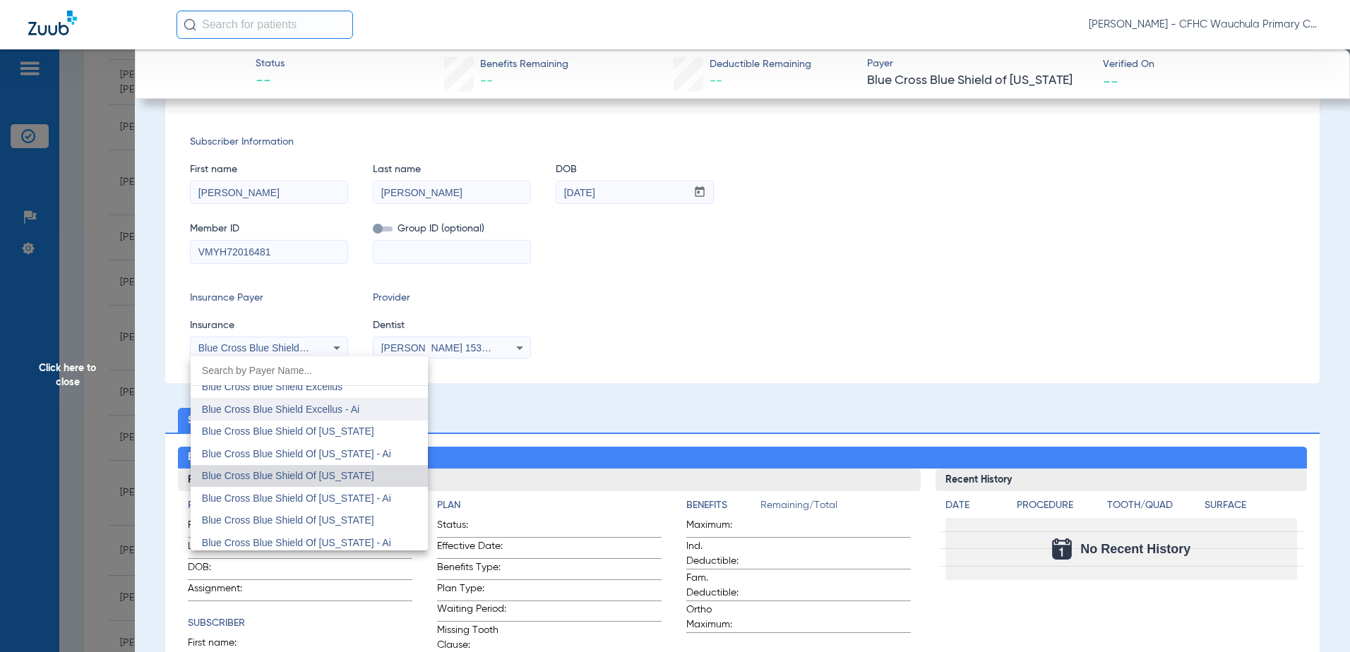
scroll to position [996, 0]
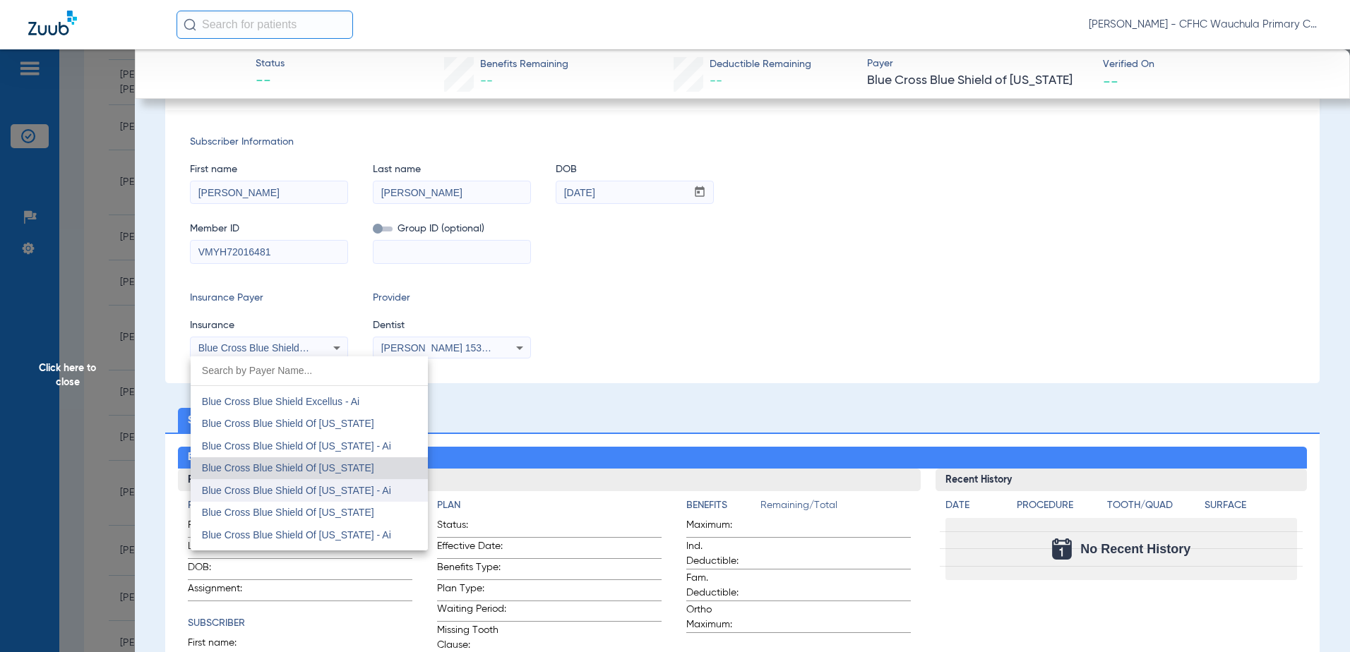
click at [359, 497] on mat-option "Blue Cross Blue Shield Of [US_STATE] - Ai" at bounding box center [309, 490] width 237 height 23
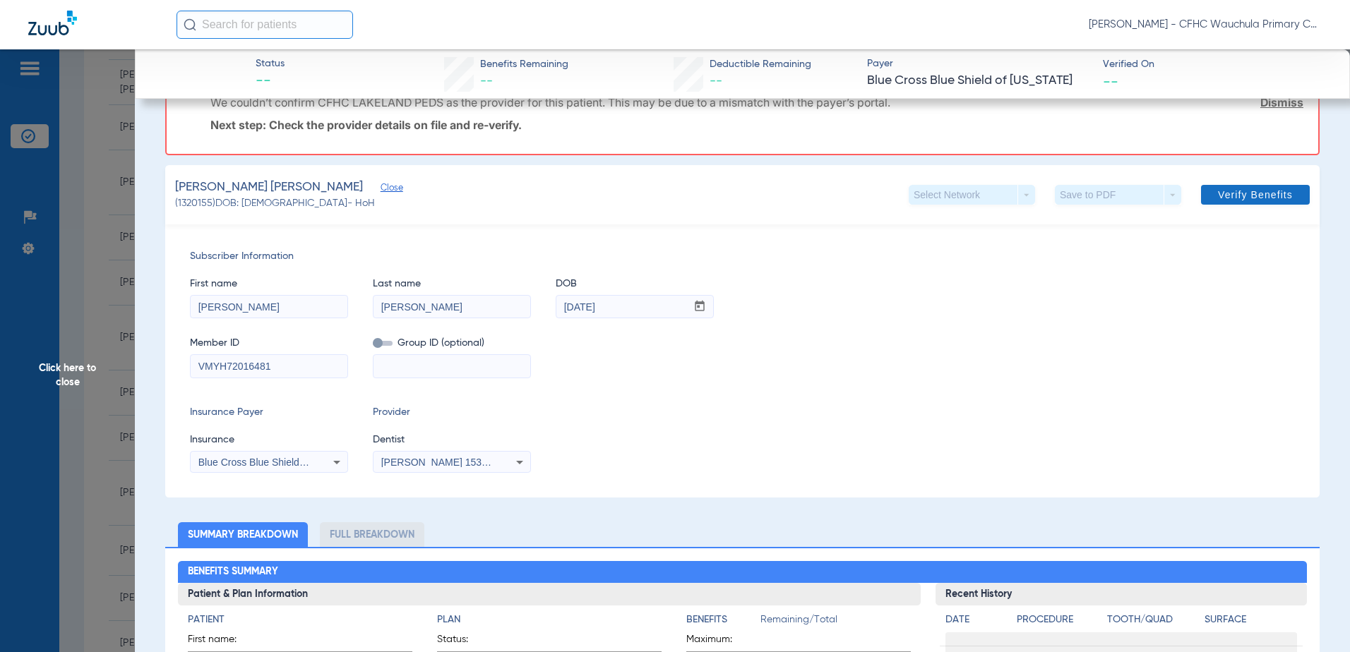
scroll to position [71, 0]
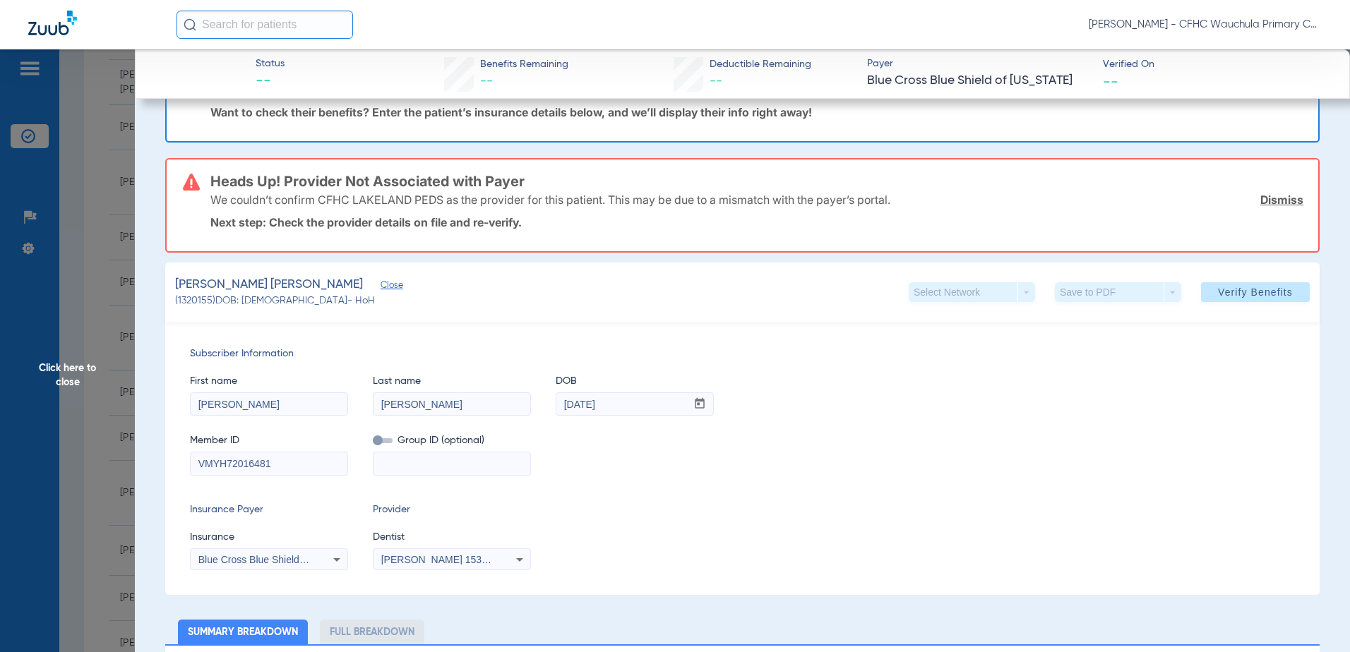
drag, startPoint x: 1214, startPoint y: 289, endPoint x: 1203, endPoint y: 289, distance: 10.6
click at [1218, 289] on span "Verify Benefits" at bounding box center [1255, 292] width 75 height 11
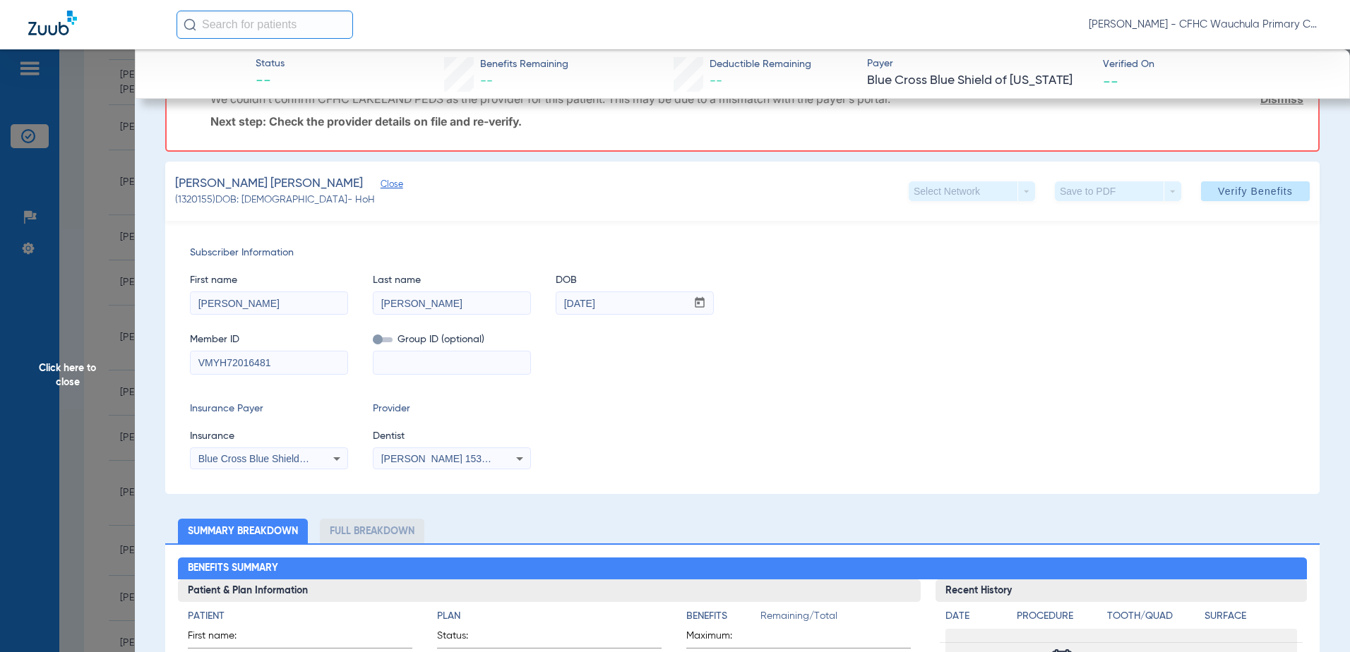
scroll to position [282, 0]
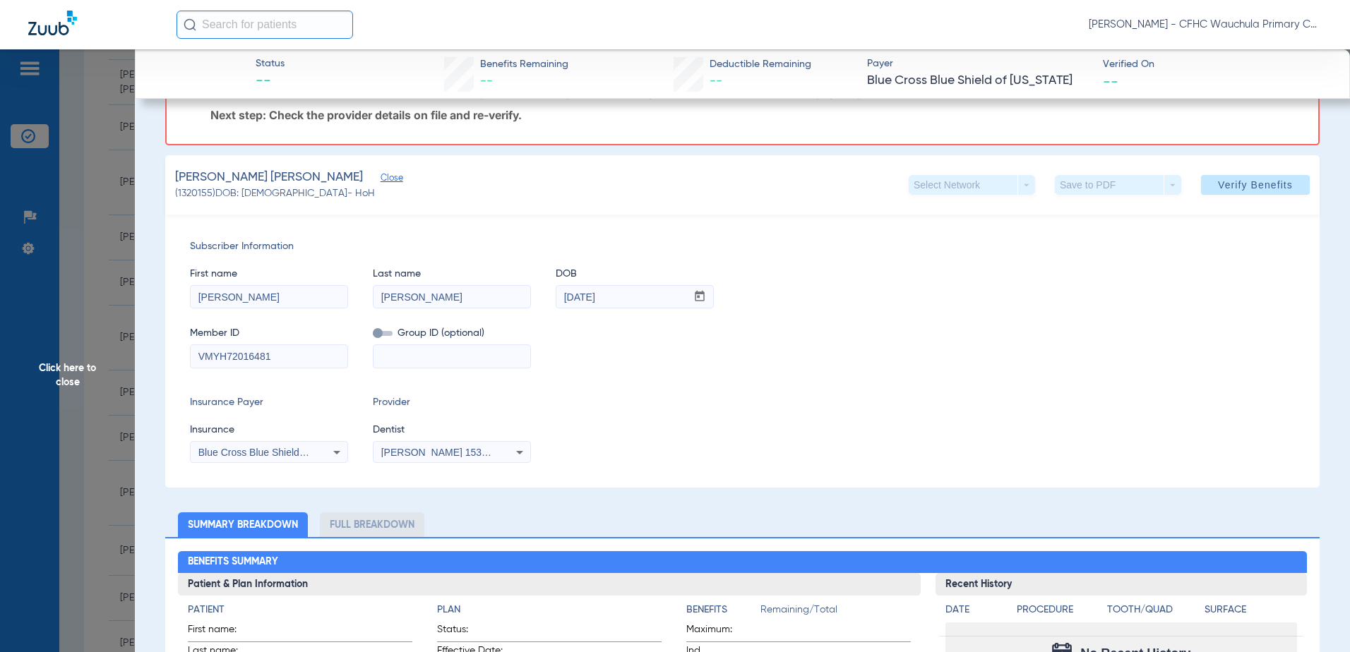
click at [251, 450] on span "Blue Cross Blue Shield Of [US_STATE] - Ai" at bounding box center [292, 452] width 189 height 11
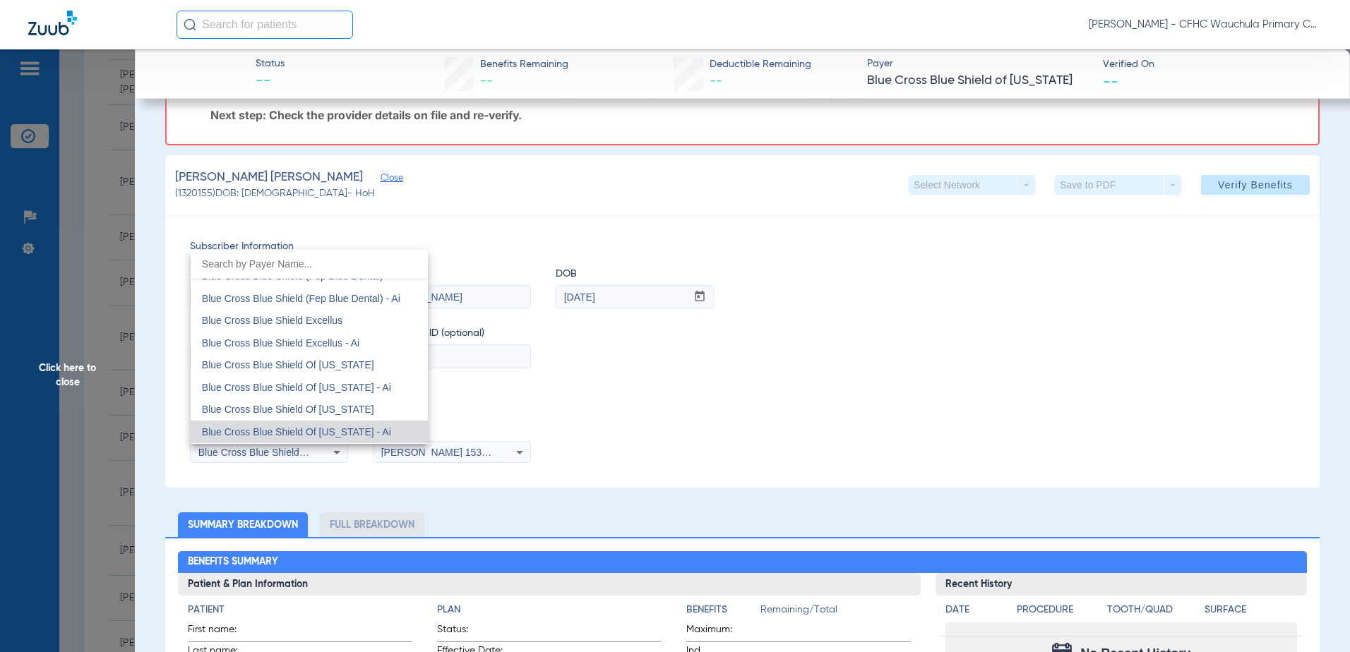
scroll to position [1019, 0]
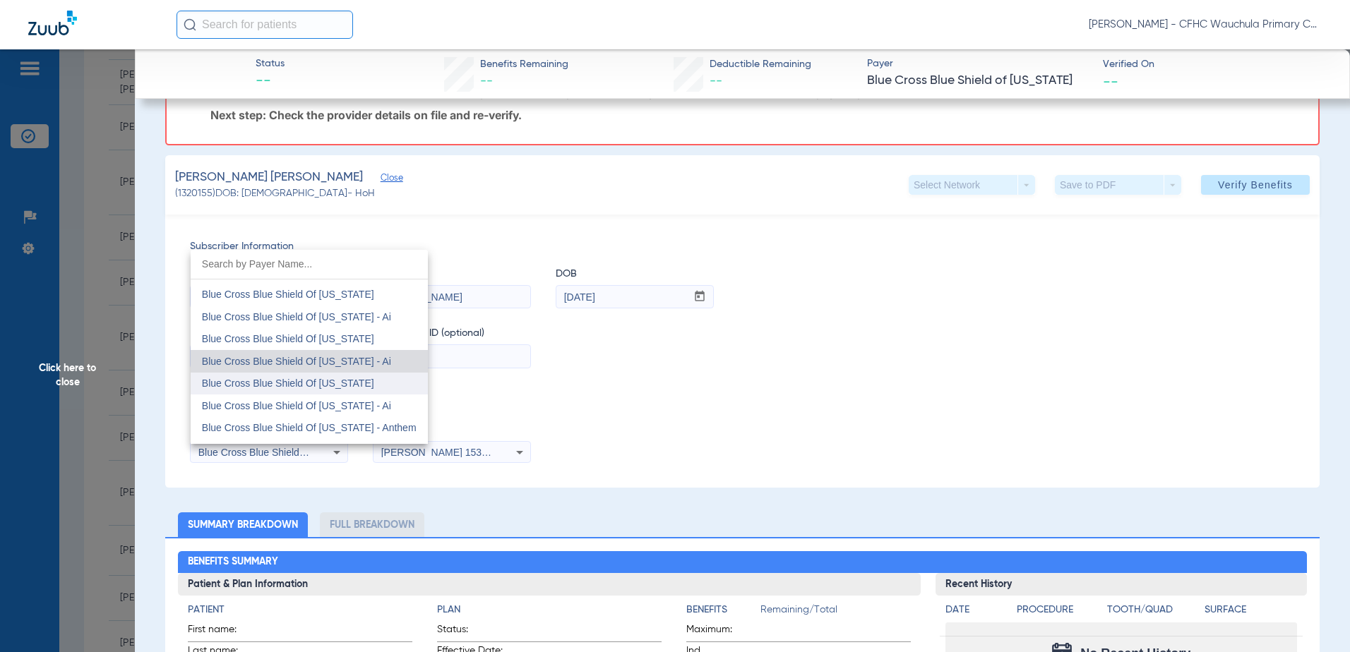
click at [381, 390] on mat-option "Blue Cross Blue Shield Of [US_STATE]" at bounding box center [309, 384] width 237 height 23
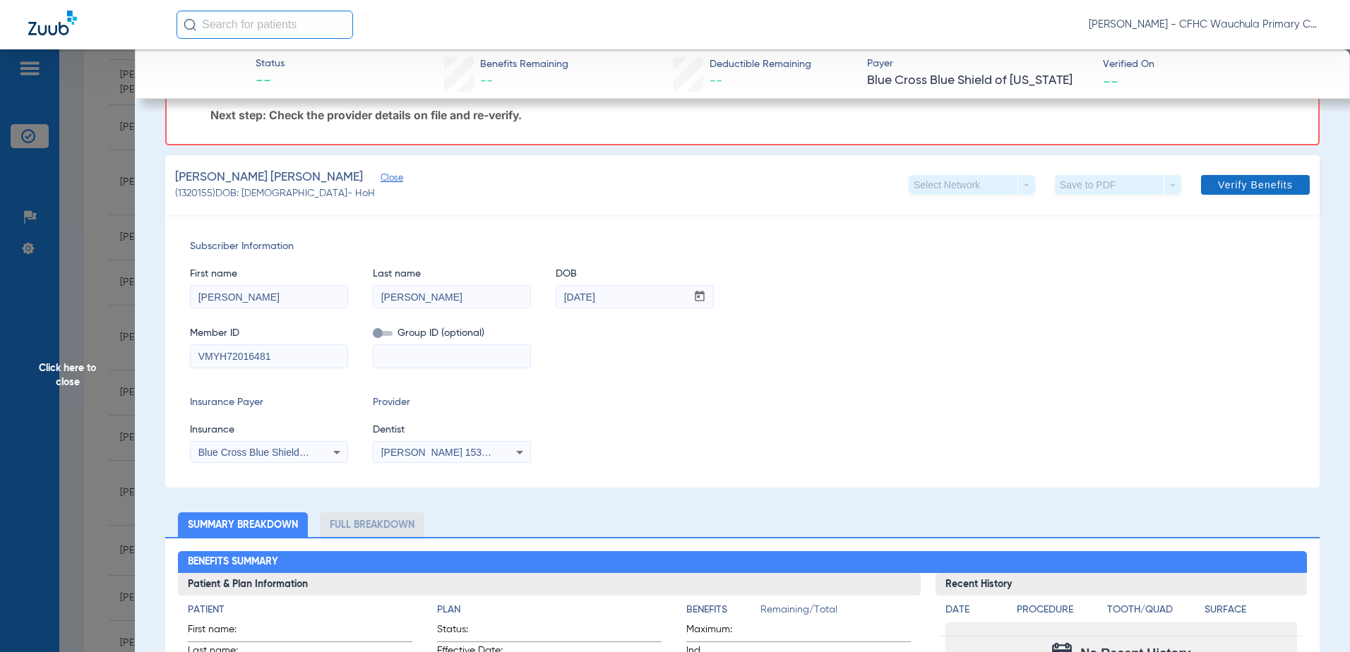
click at [1218, 181] on span "Verify Benefits" at bounding box center [1255, 184] width 75 height 11
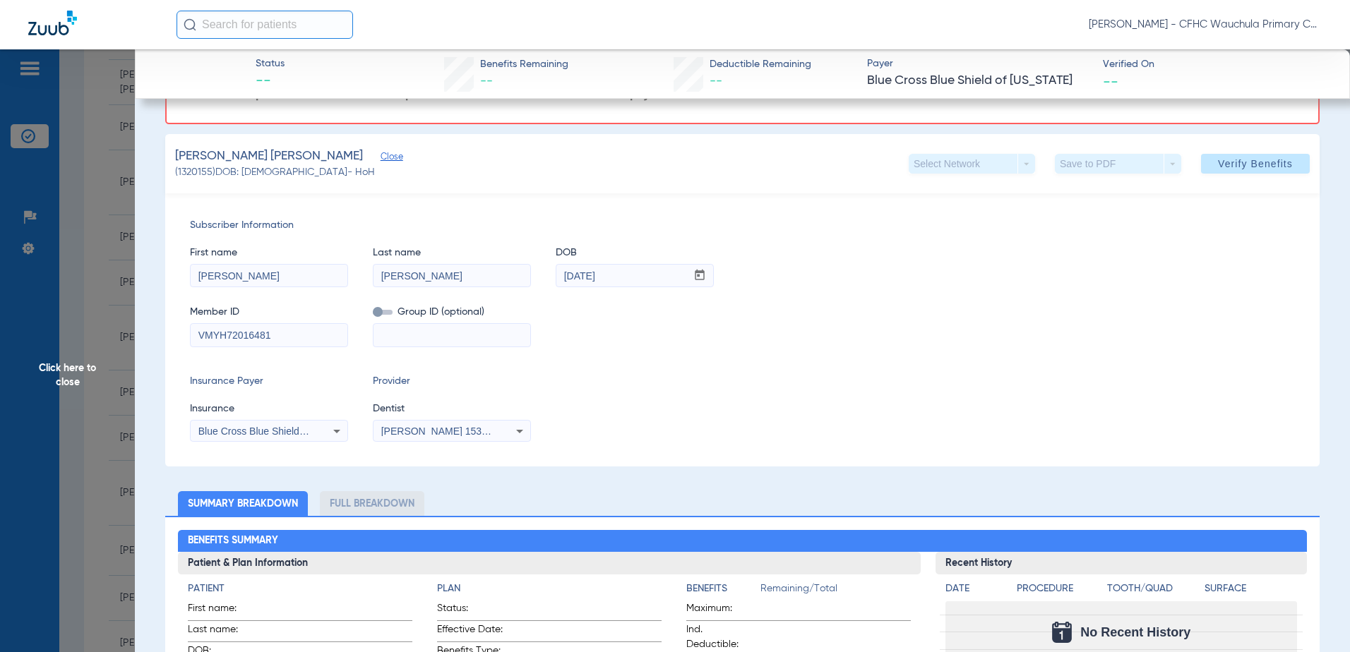
scroll to position [212, 0]
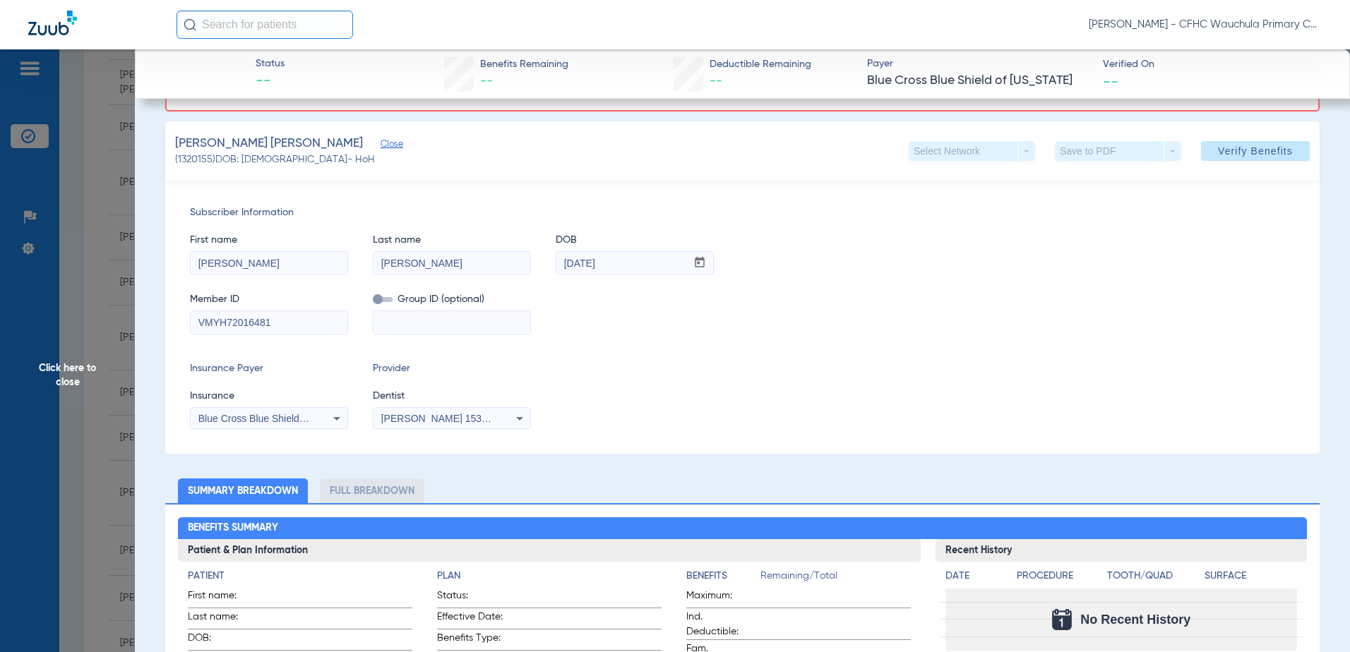
drag, startPoint x: 302, startPoint y: 425, endPoint x: 333, endPoint y: 419, distance: 31.7
click at [304, 424] on div "Blue Cross Blue Shield Of [US_STATE]" at bounding box center [269, 418] width 157 height 17
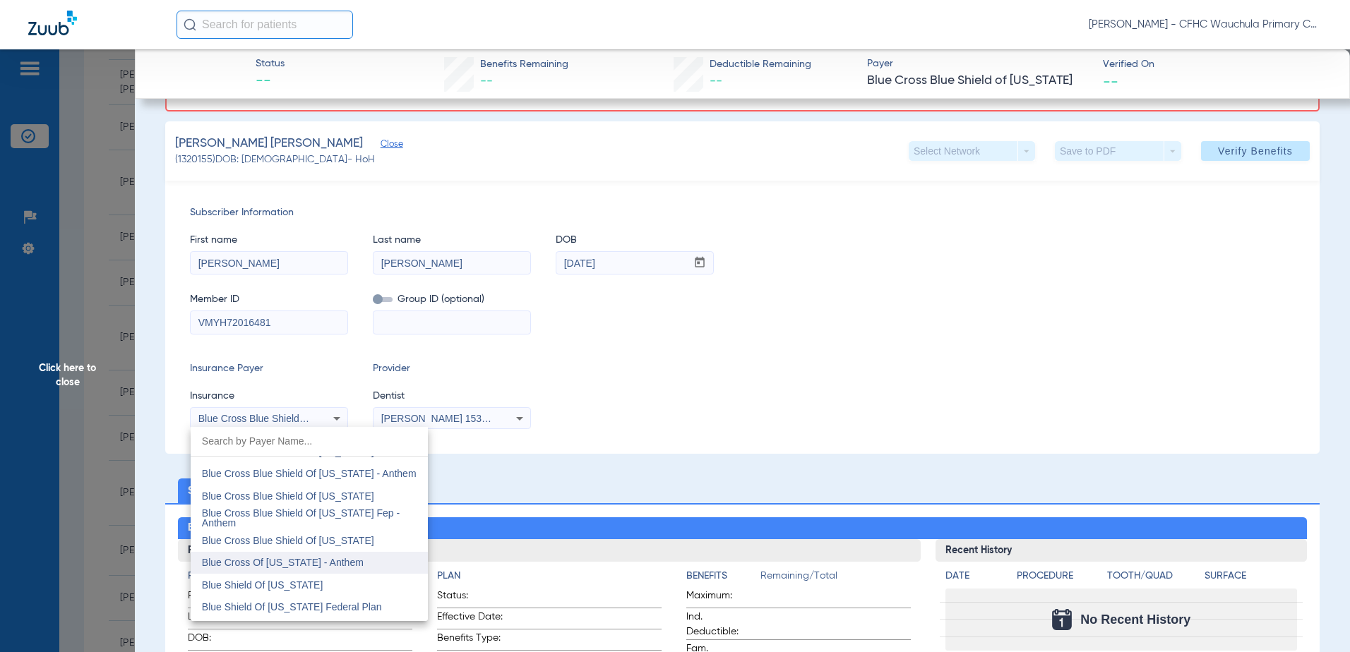
scroll to position [1747, 0]
click at [377, 492] on mat-option "Blue Cross Blue Shield Of [US_STATE]" at bounding box center [309, 500] width 237 height 23
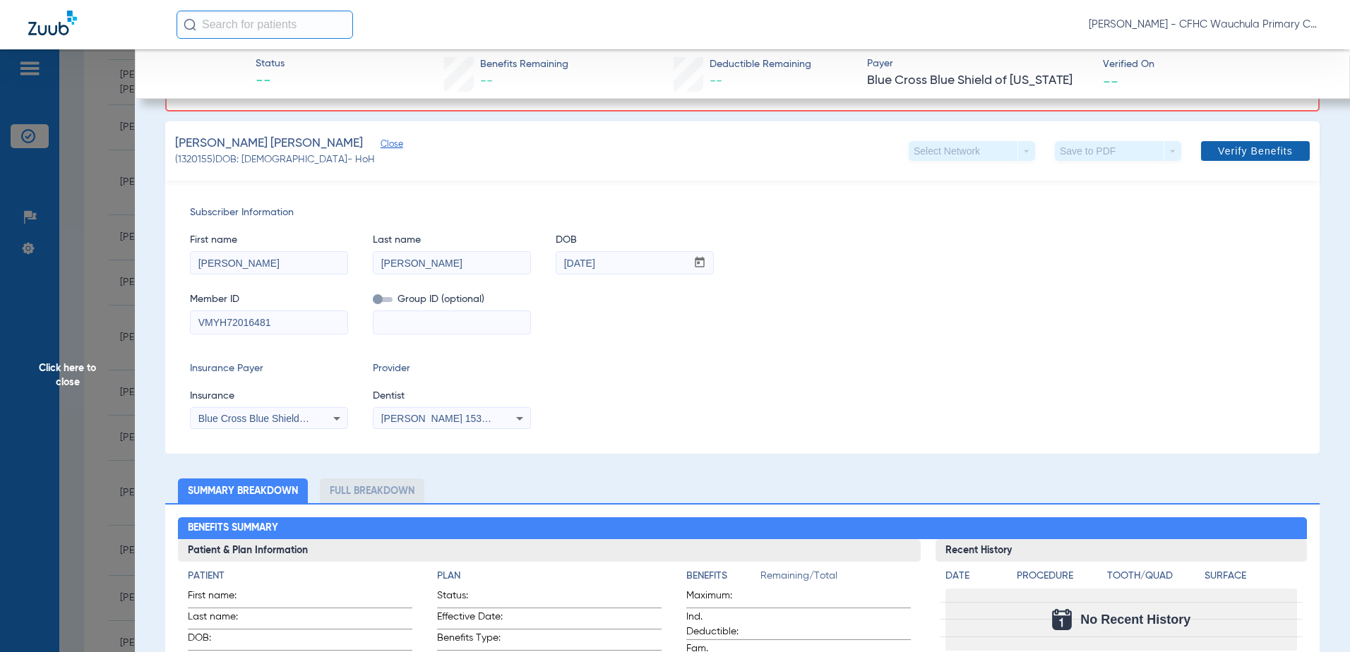
click at [1244, 156] on span "Verify Benefits" at bounding box center [1255, 150] width 75 height 11
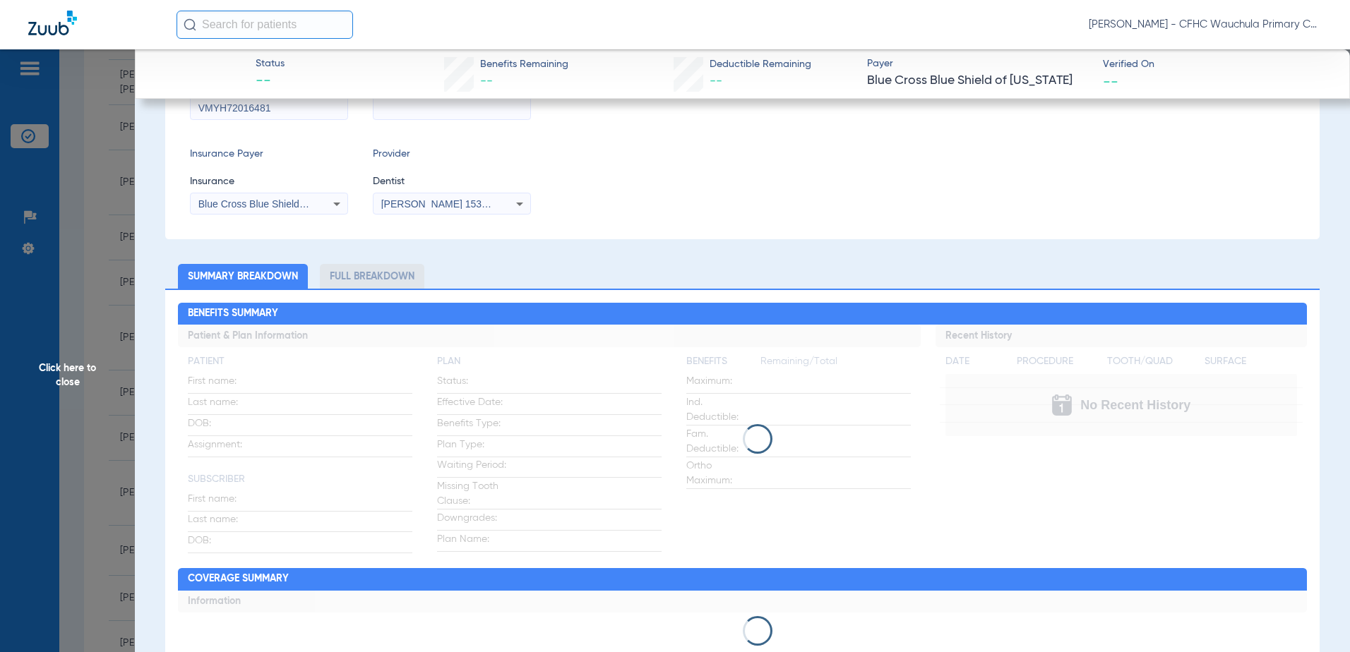
scroll to position [0, 0]
